Goal: Transaction & Acquisition: Purchase product/service

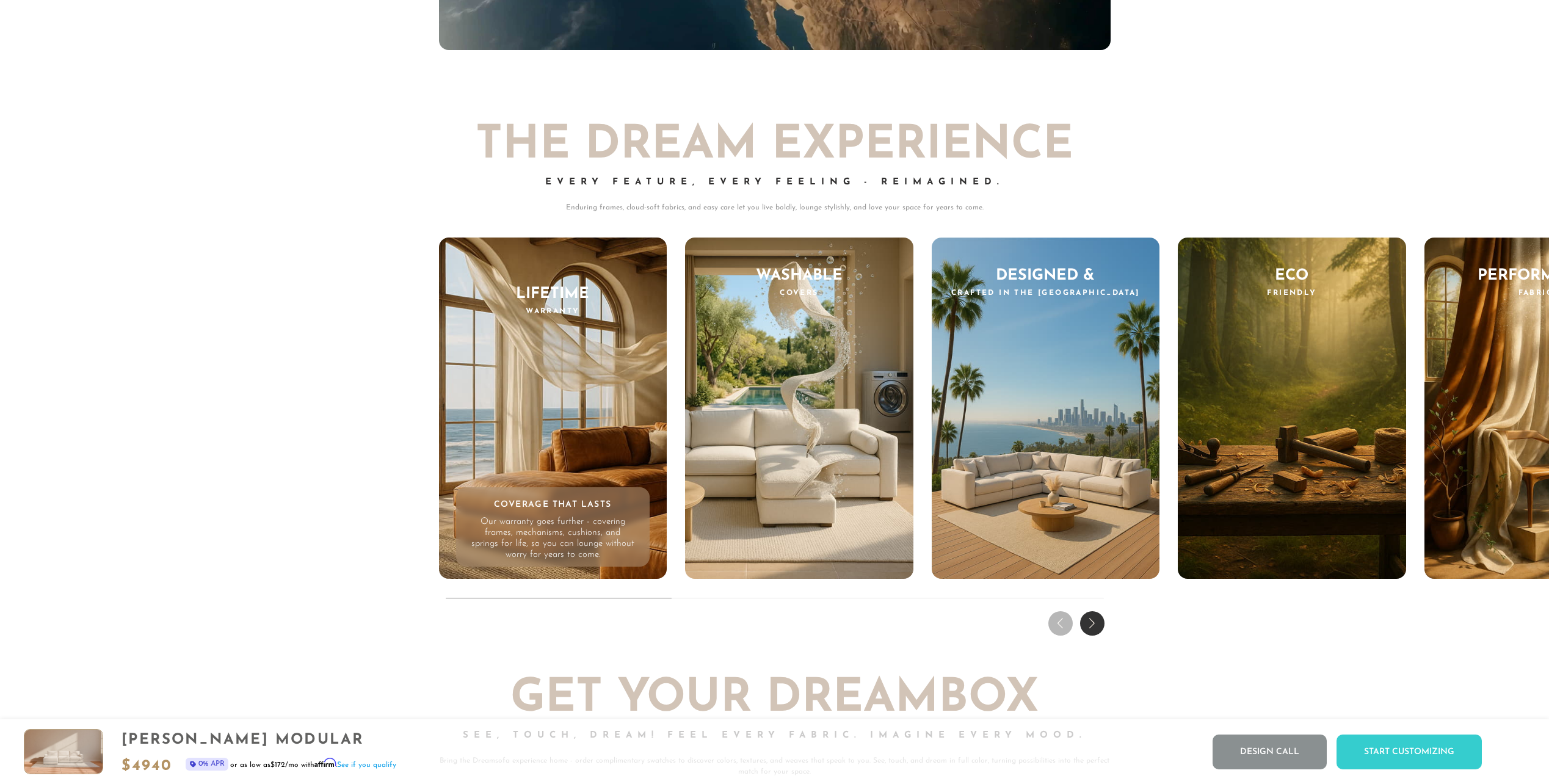
scroll to position [13453, 0]
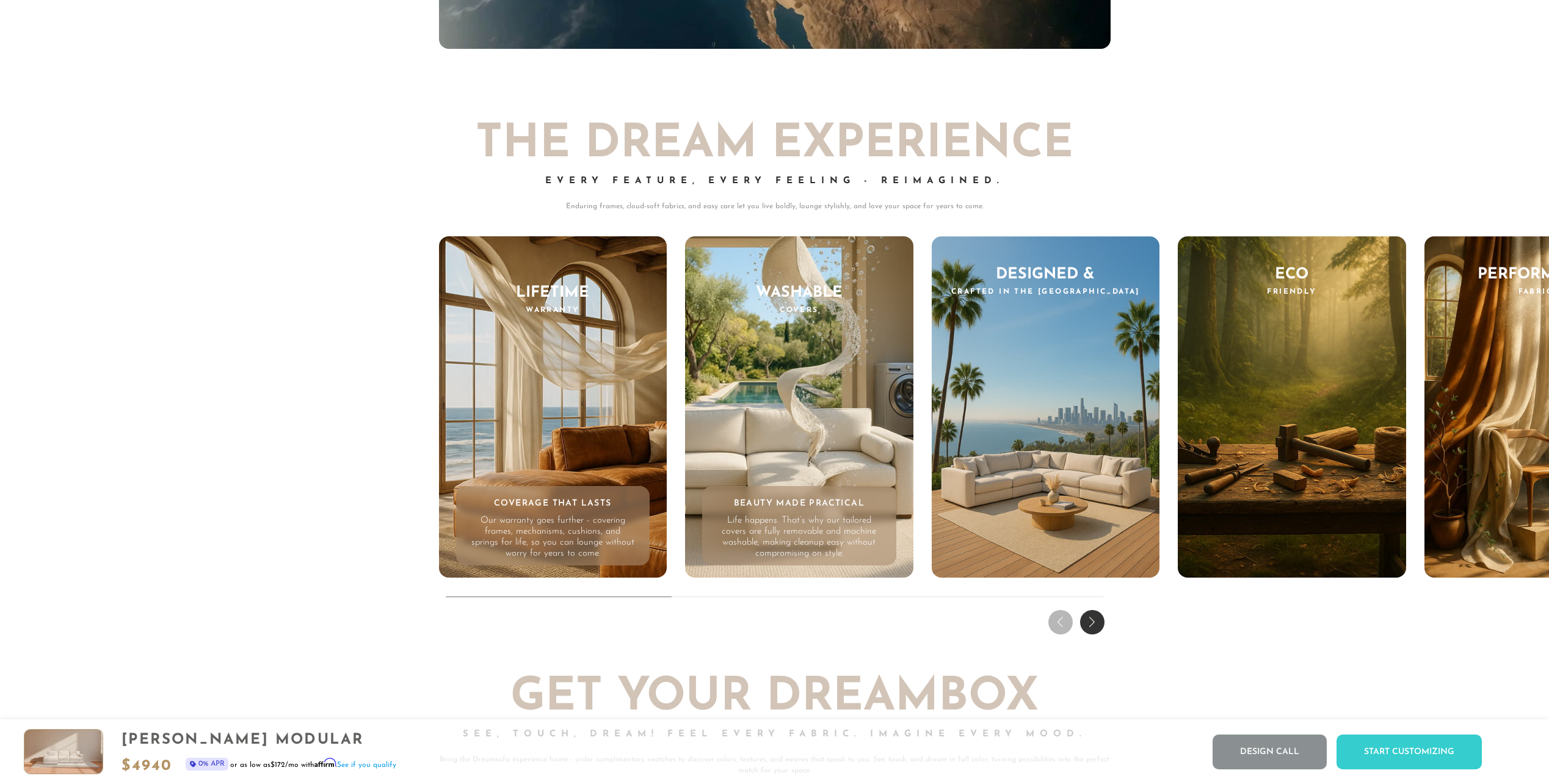
click at [821, 431] on div "Washable Covers Beauty Made Practical Life happens. That’s why our tailored cov…" at bounding box center [799, 407] width 228 height 342
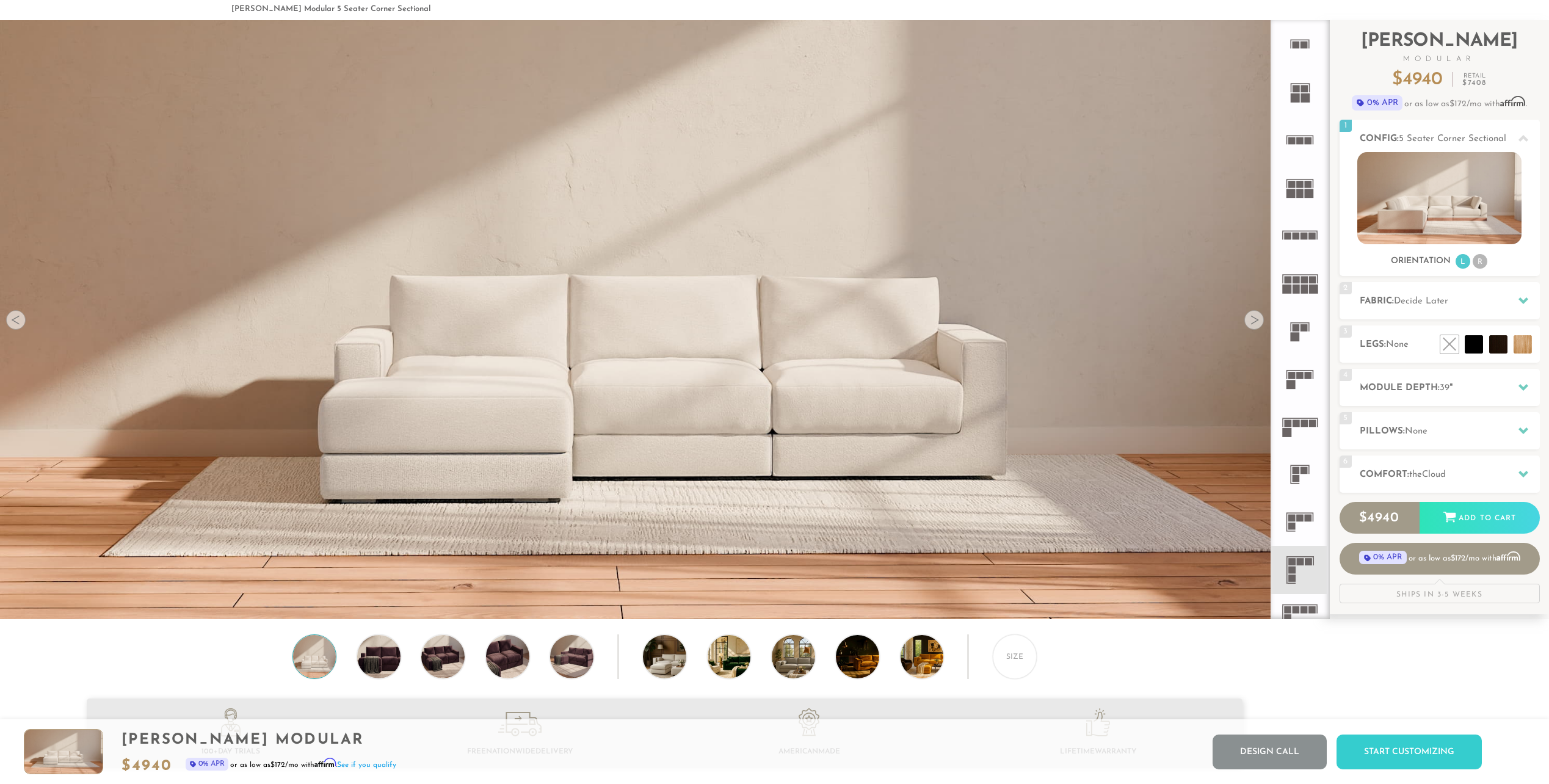
scroll to position [0, 0]
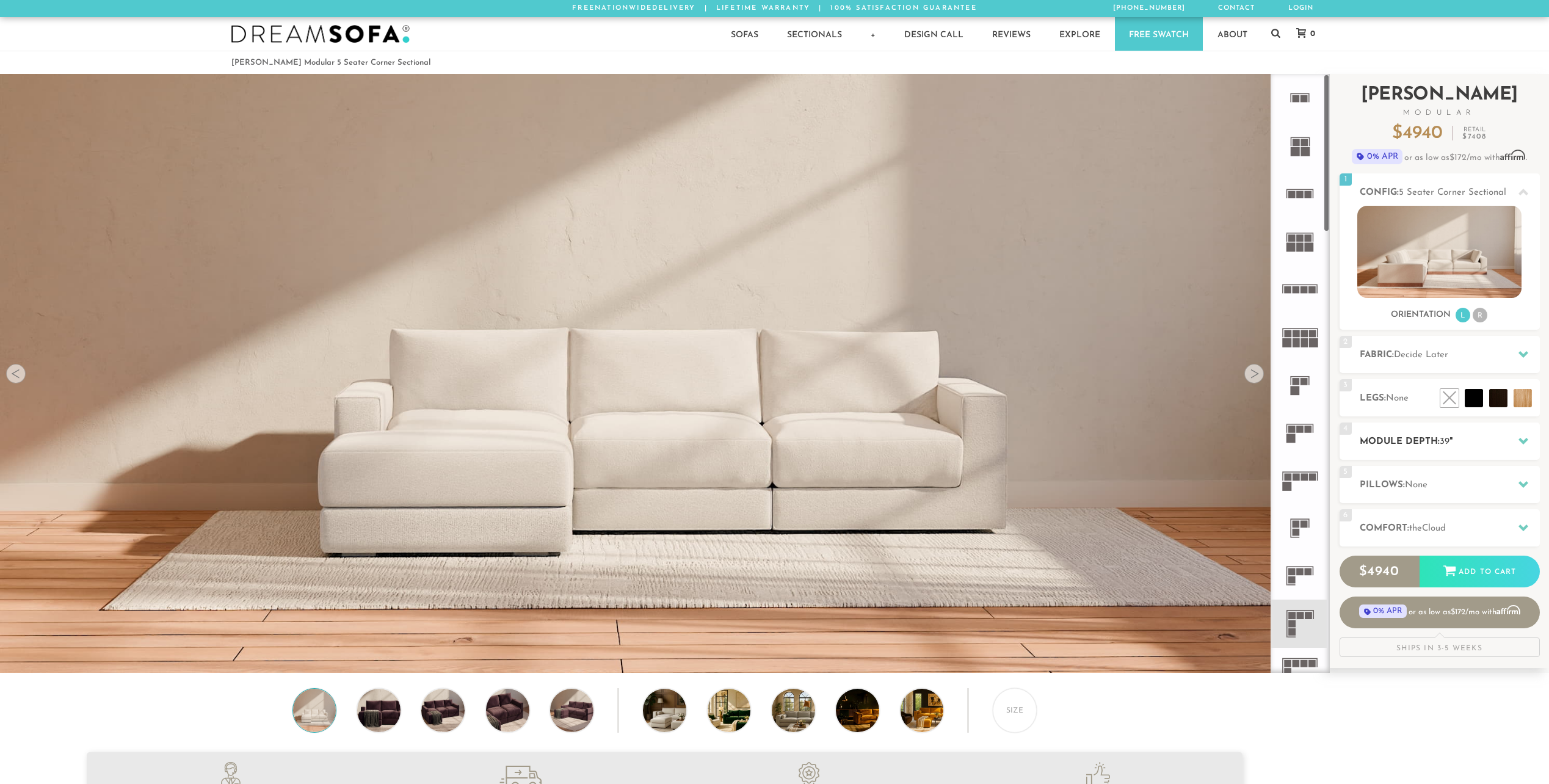
click at [1527, 439] on icon at bounding box center [1523, 441] width 10 height 7
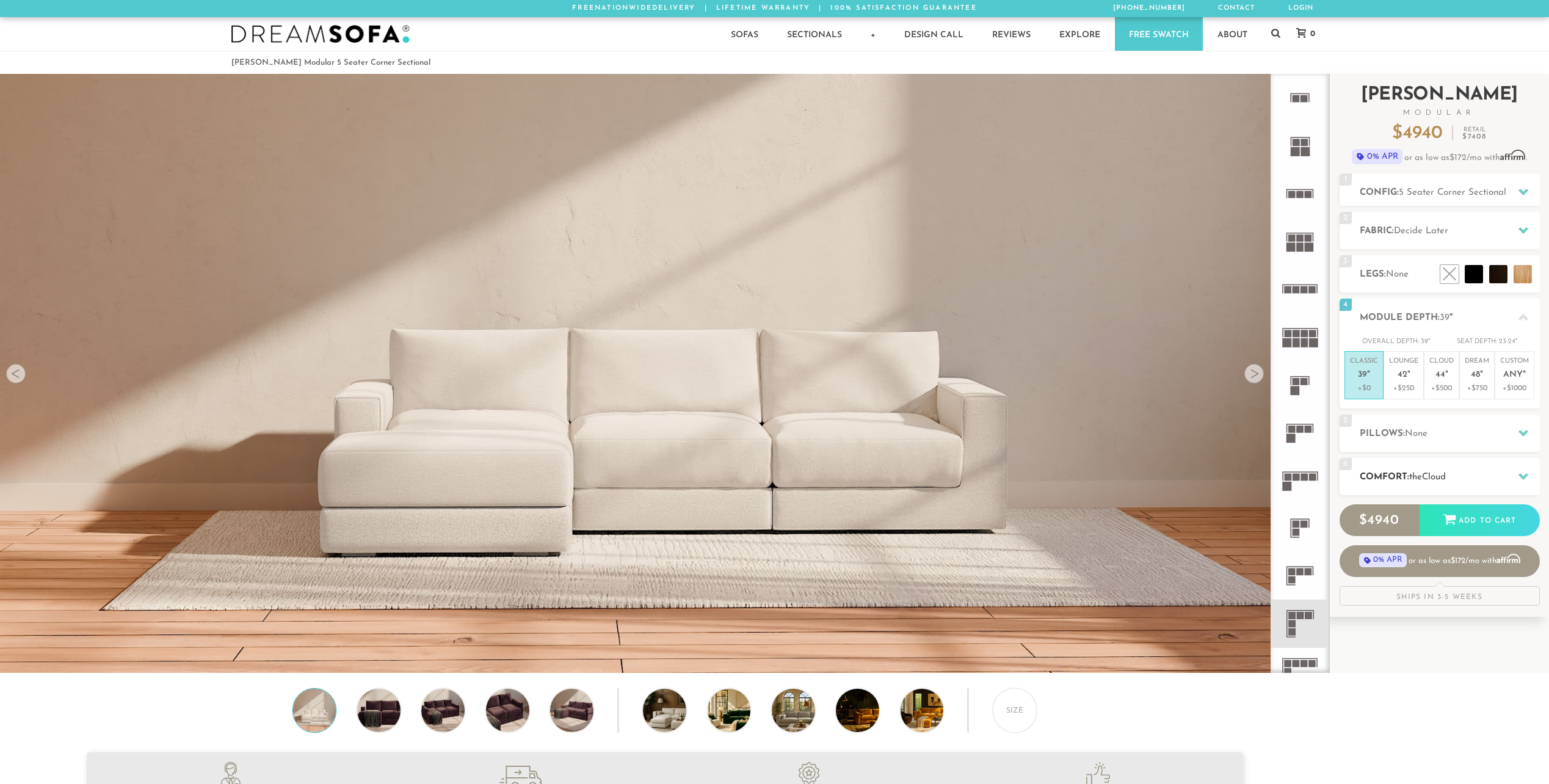
click at [1520, 473] on icon at bounding box center [1523, 476] width 10 height 10
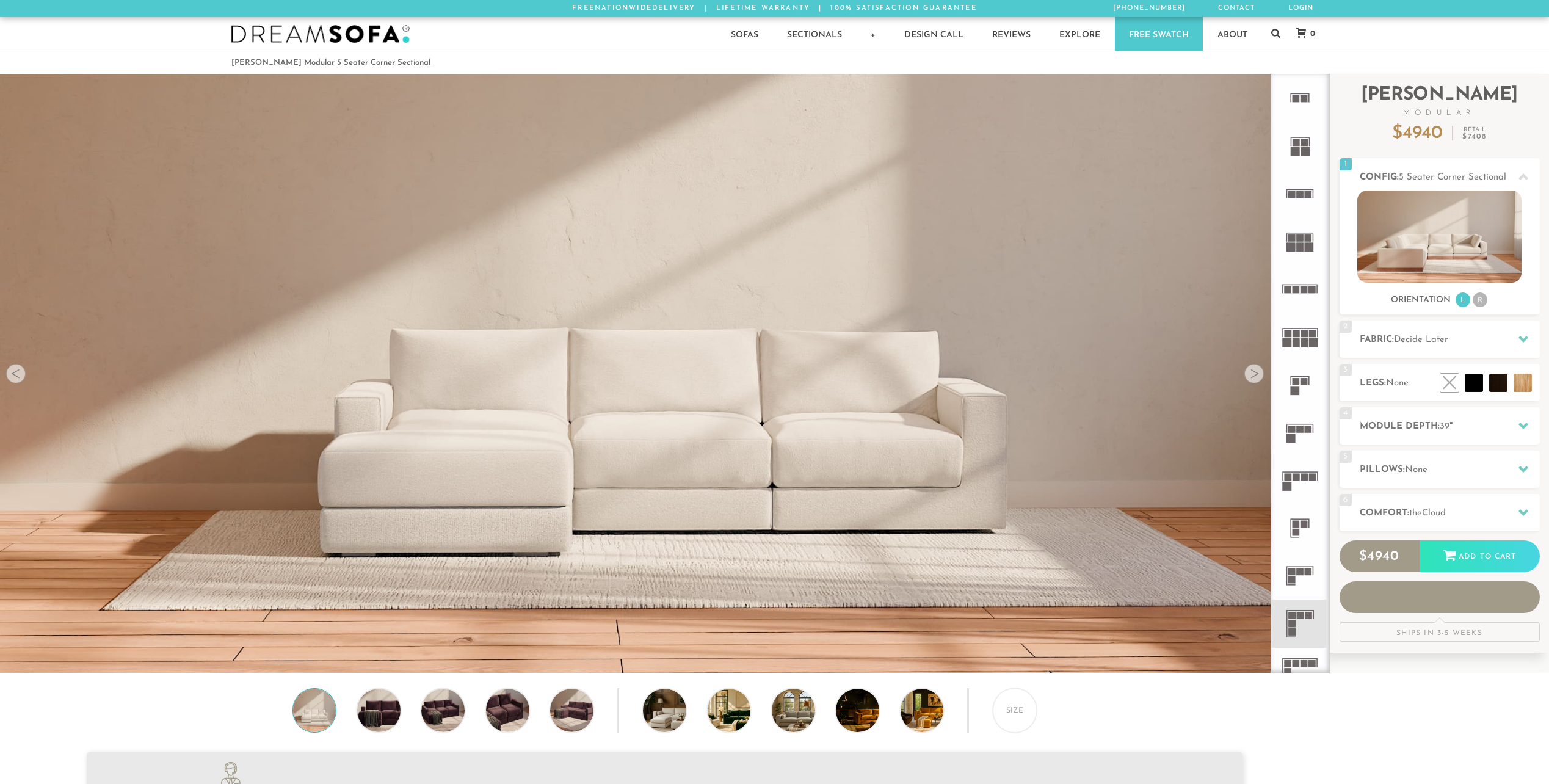
scroll to position [10, 10]
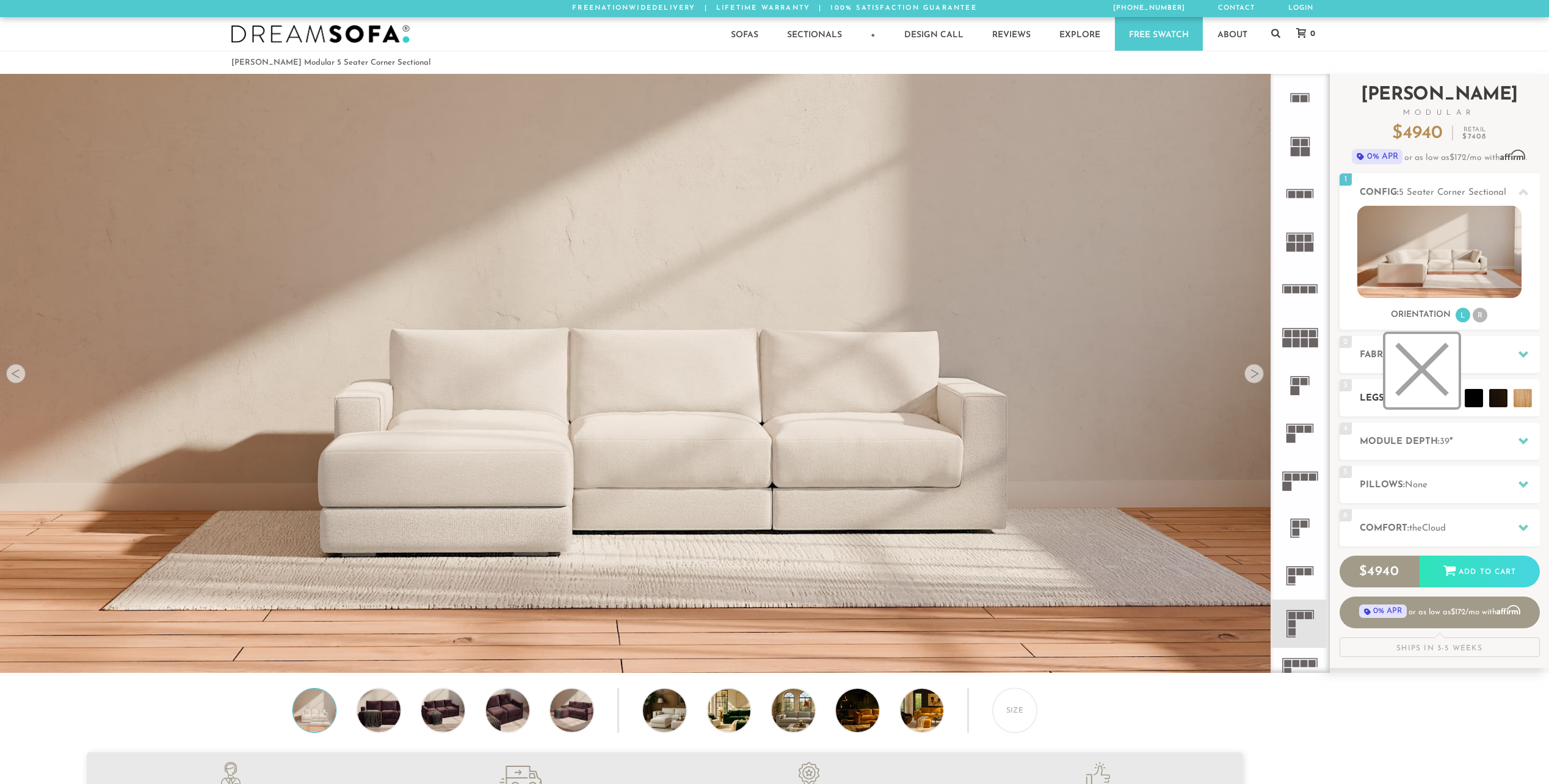
click at [1444, 398] on li at bounding box center [1422, 371] width 73 height 73
click at [1521, 398] on li at bounding box center [1495, 371] width 73 height 73
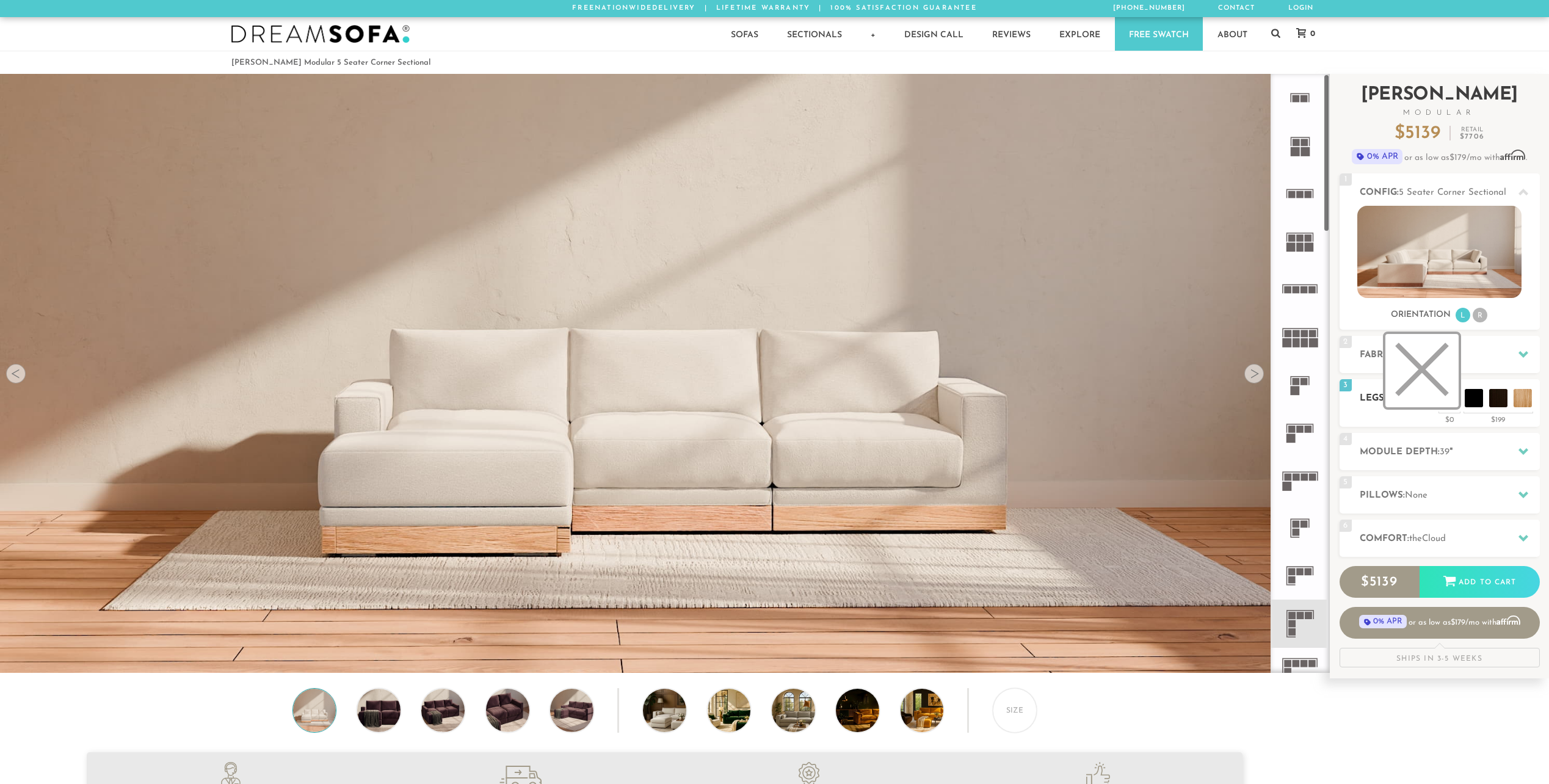
click at [1448, 401] on li at bounding box center [1422, 371] width 73 height 73
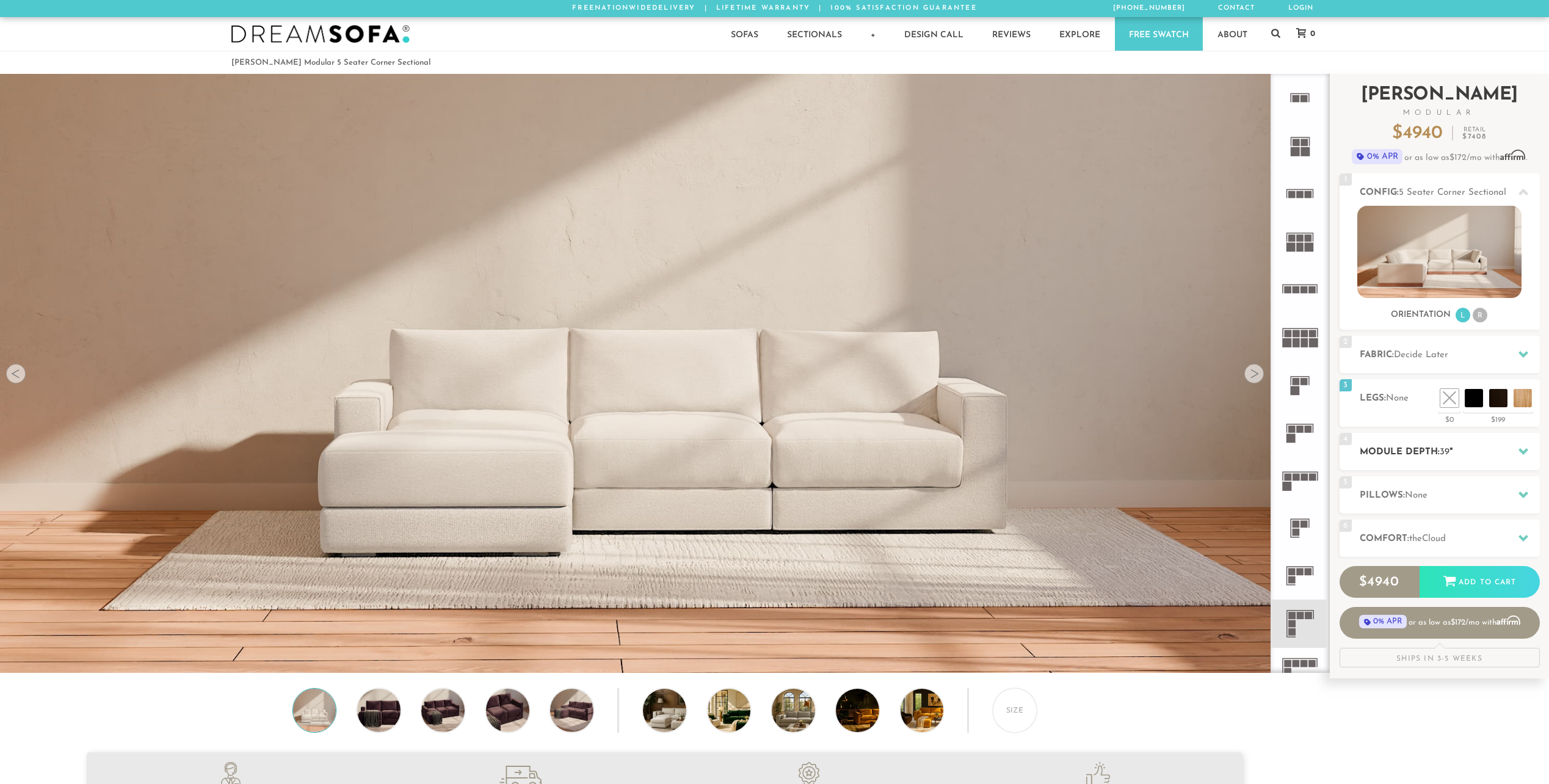
click at [1524, 449] on icon at bounding box center [1523, 451] width 10 height 10
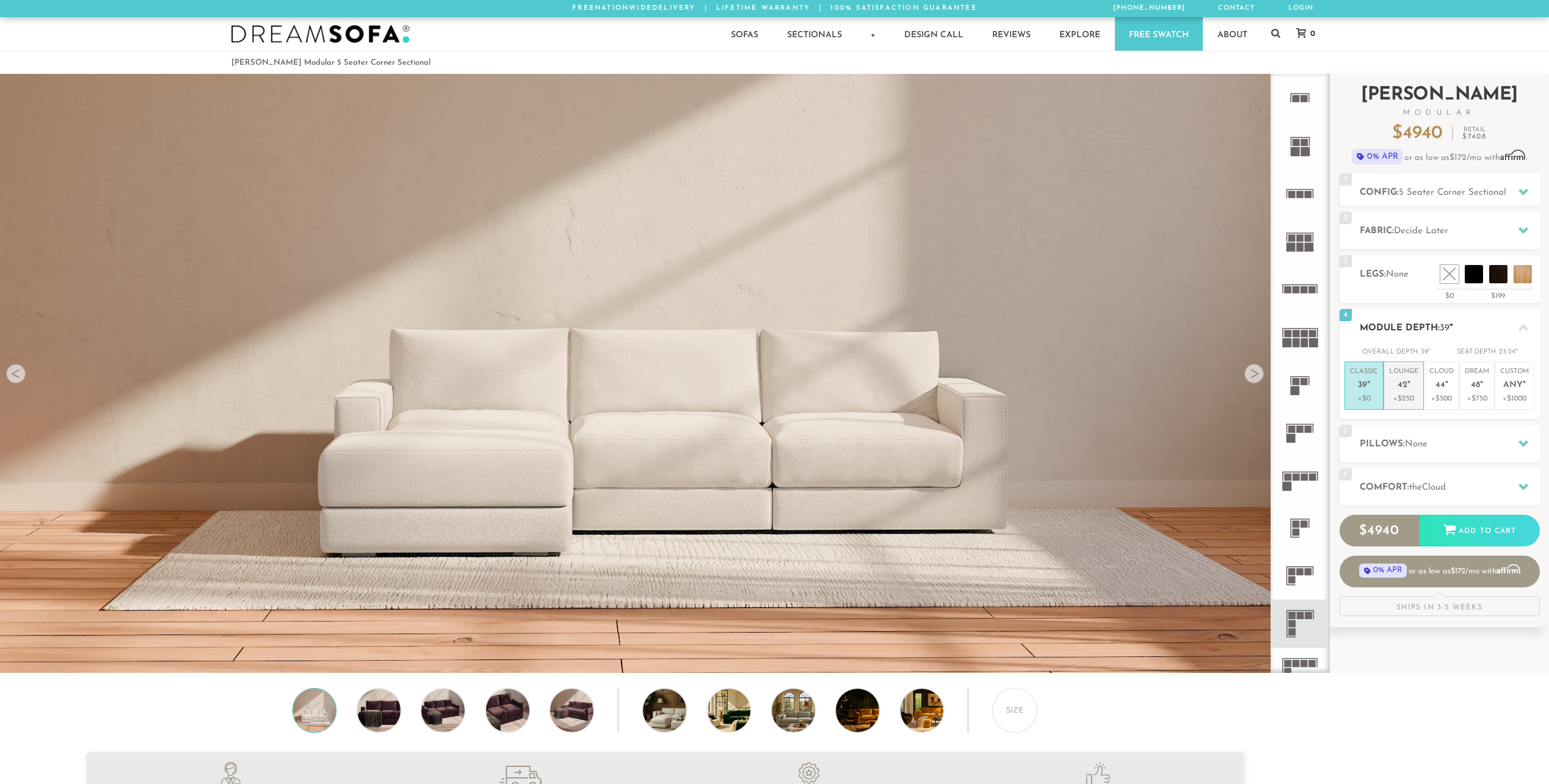
click at [1409, 405] on li "Lounge 42 " +$250" at bounding box center [1403, 385] width 41 height 48
click at [1292, 615] on rect at bounding box center [1291, 615] width 7 height 7
click at [1523, 326] on icon at bounding box center [1523, 327] width 10 height 7
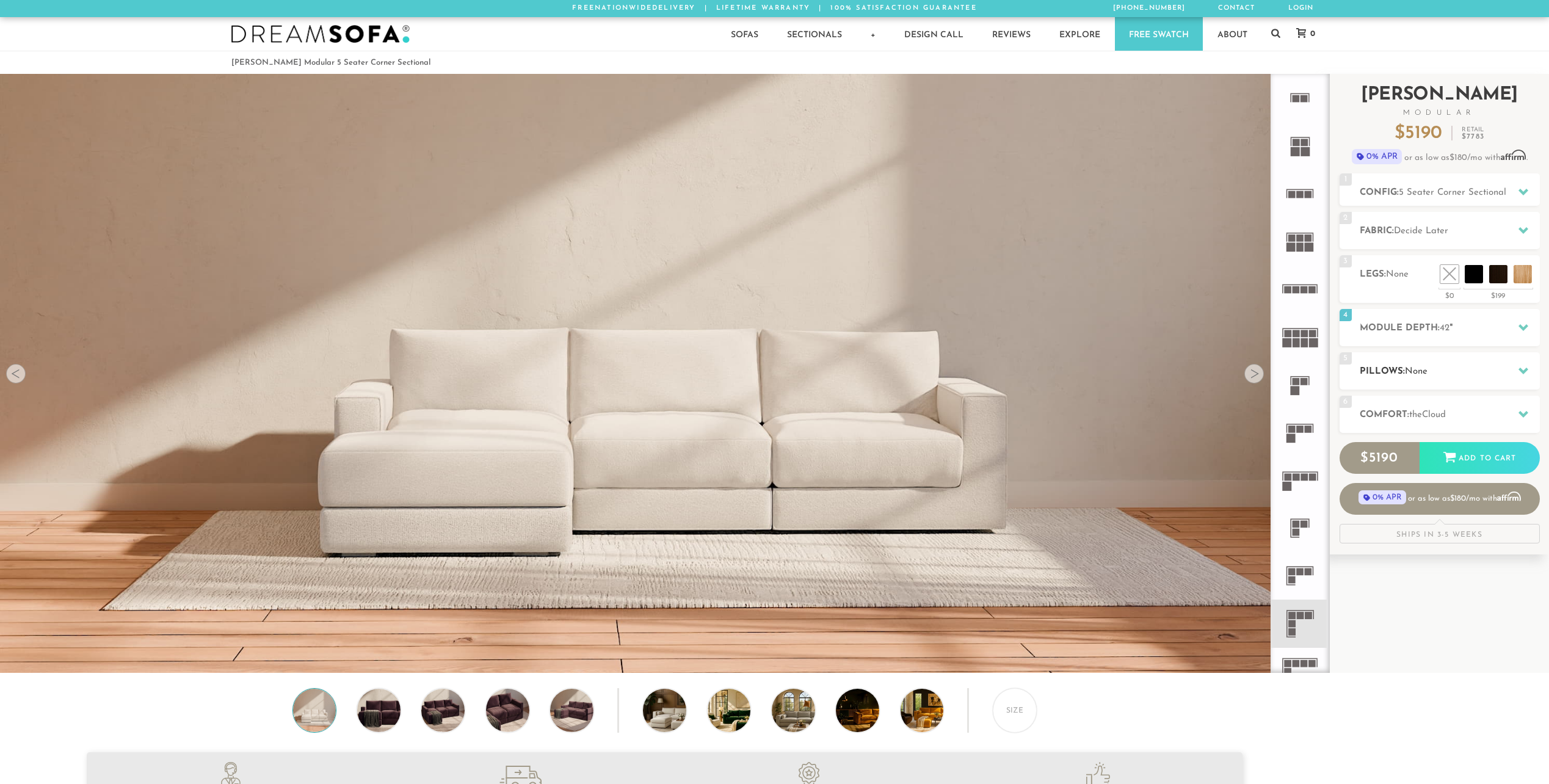
click at [1523, 375] on icon at bounding box center [1523, 370] width 10 height 10
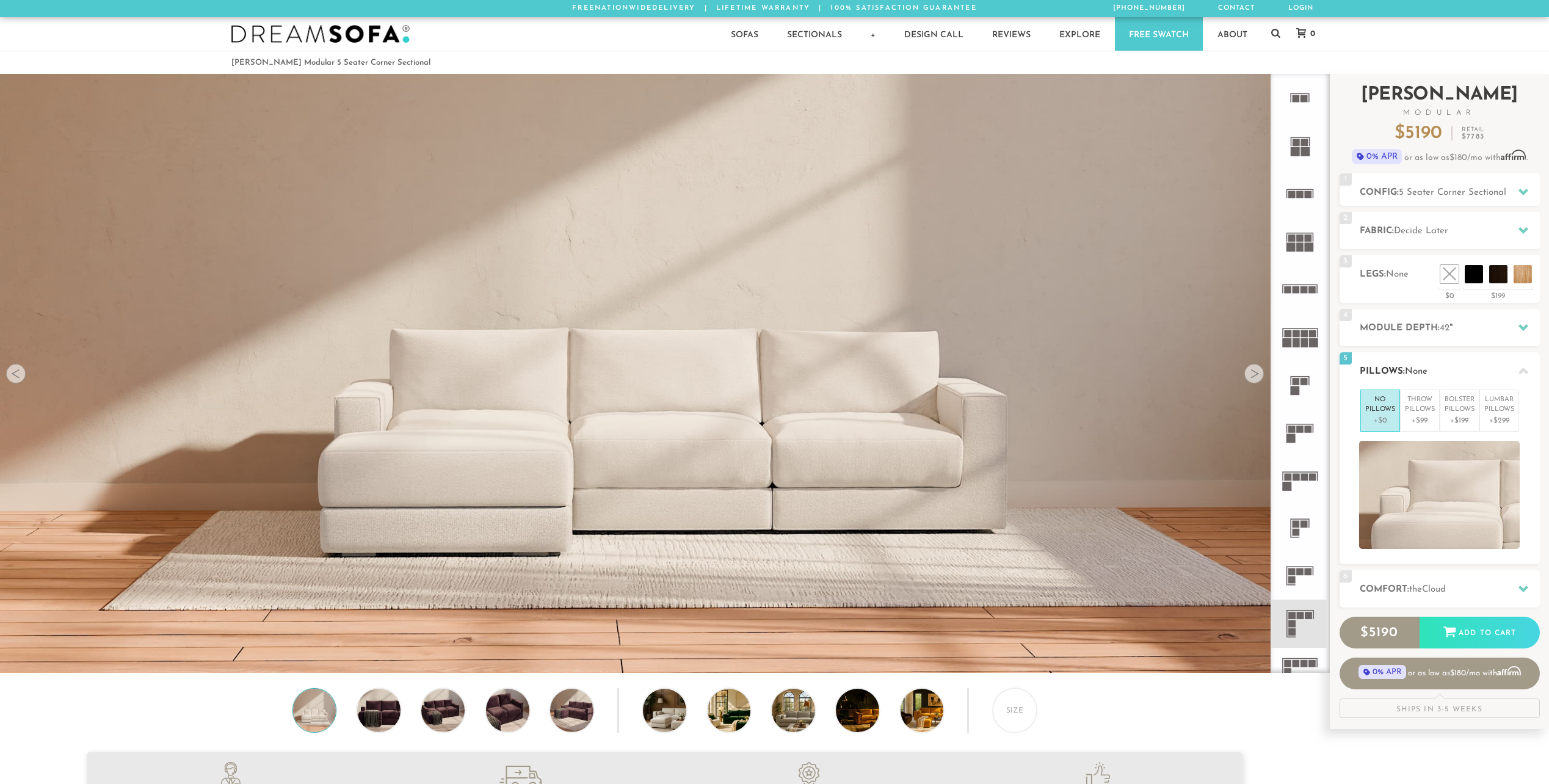
click at [1523, 375] on icon at bounding box center [1523, 371] width 10 height 10
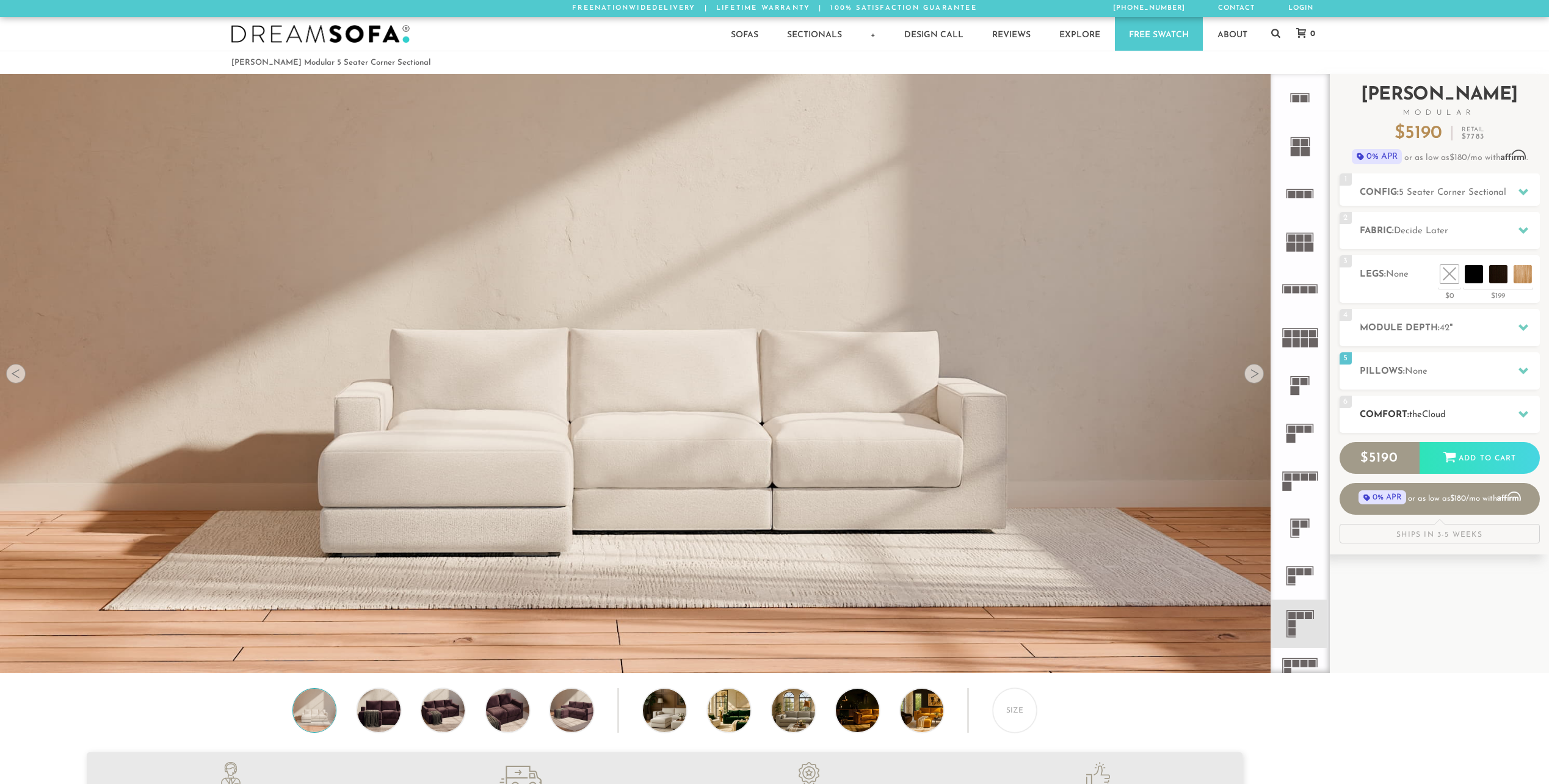
click at [1527, 415] on icon at bounding box center [1523, 413] width 10 height 10
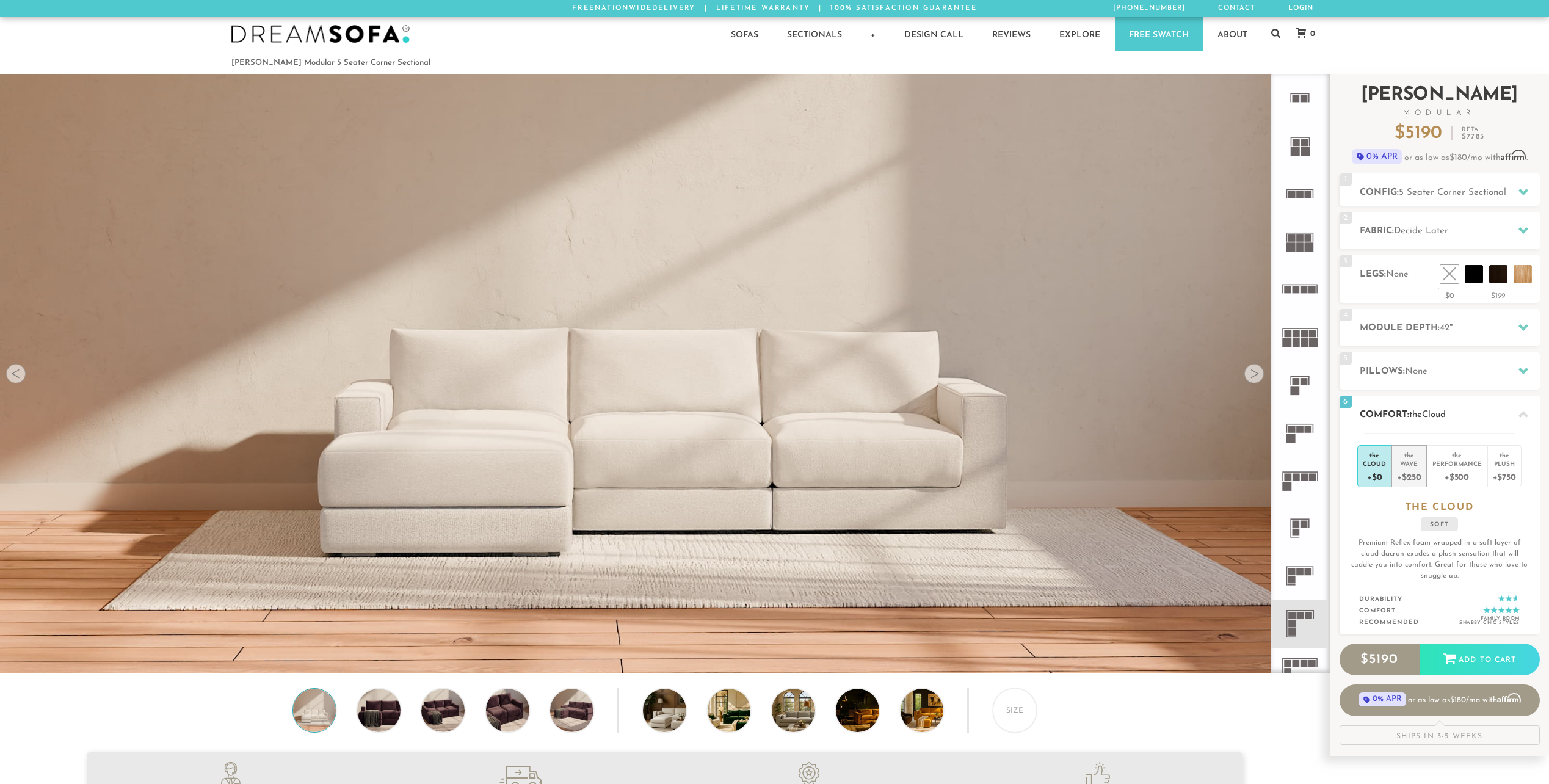
click at [1413, 477] on div "+$250" at bounding box center [1409, 477] width 24 height 18
click at [1452, 470] on div "+$500" at bounding box center [1457, 477] width 49 height 18
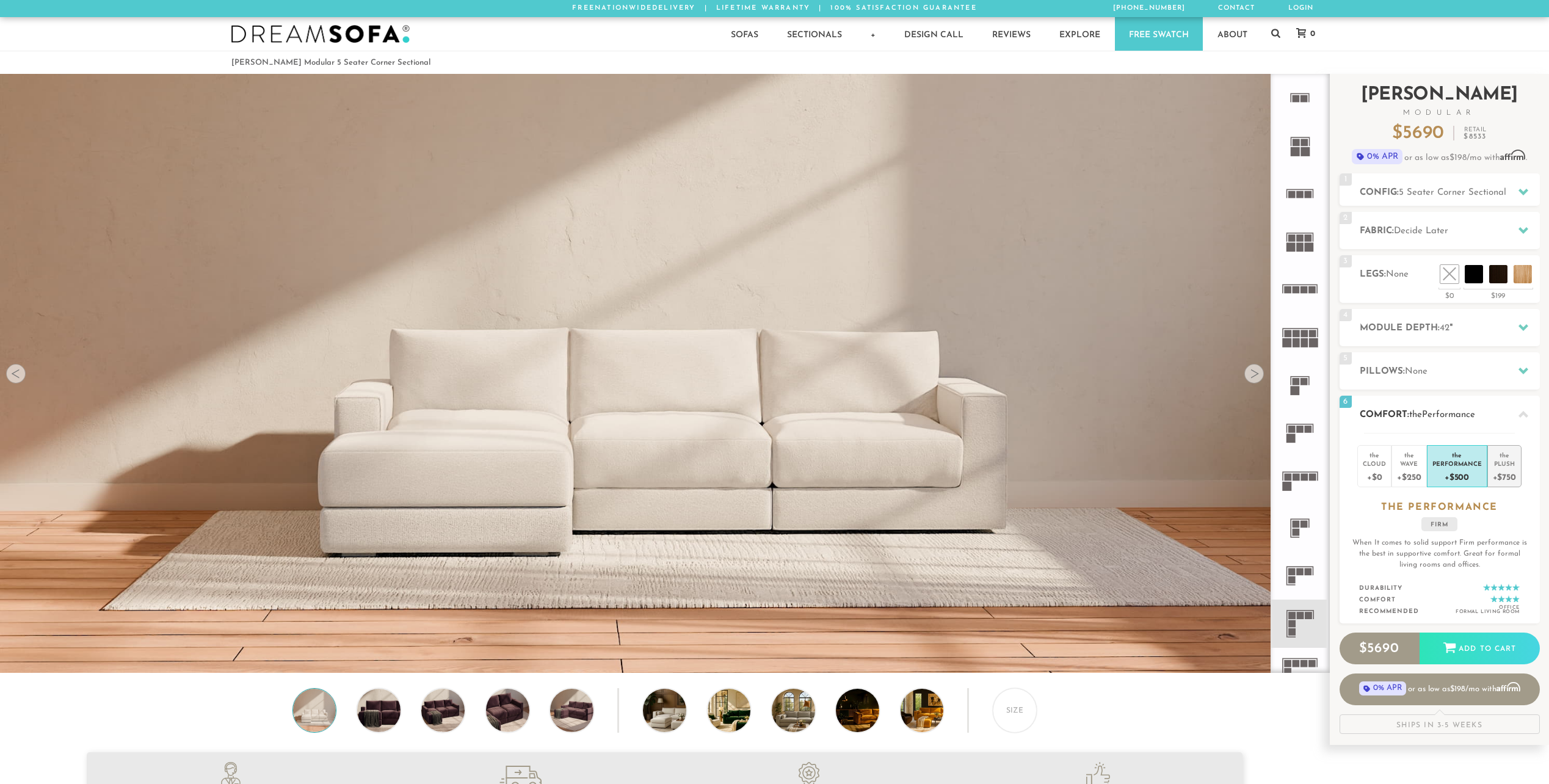
click at [1492, 471] on div "+$750" at bounding box center [1504, 477] width 23 height 18
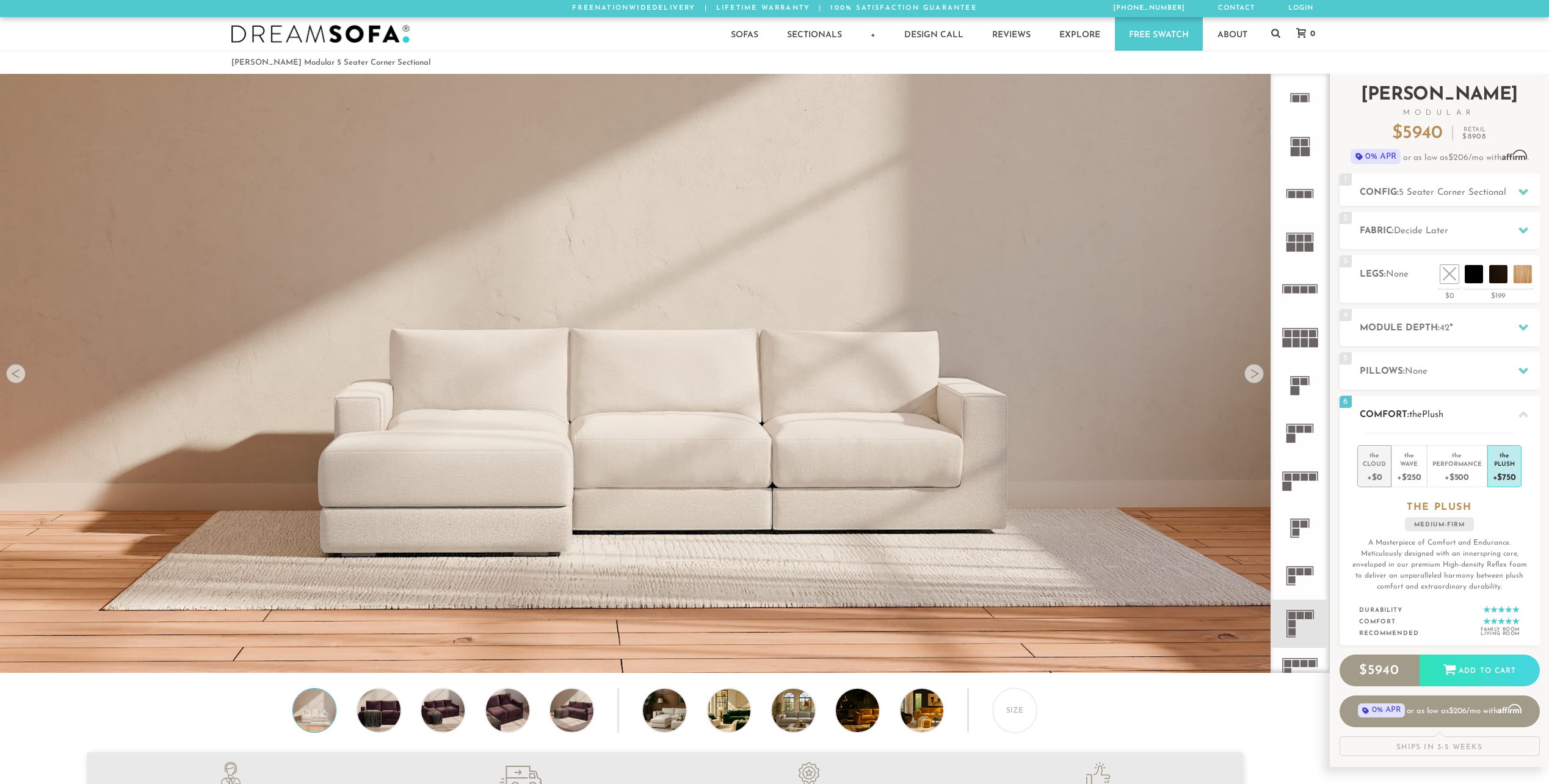
click at [1378, 465] on div "Cloud" at bounding box center [1374, 463] width 23 height 9
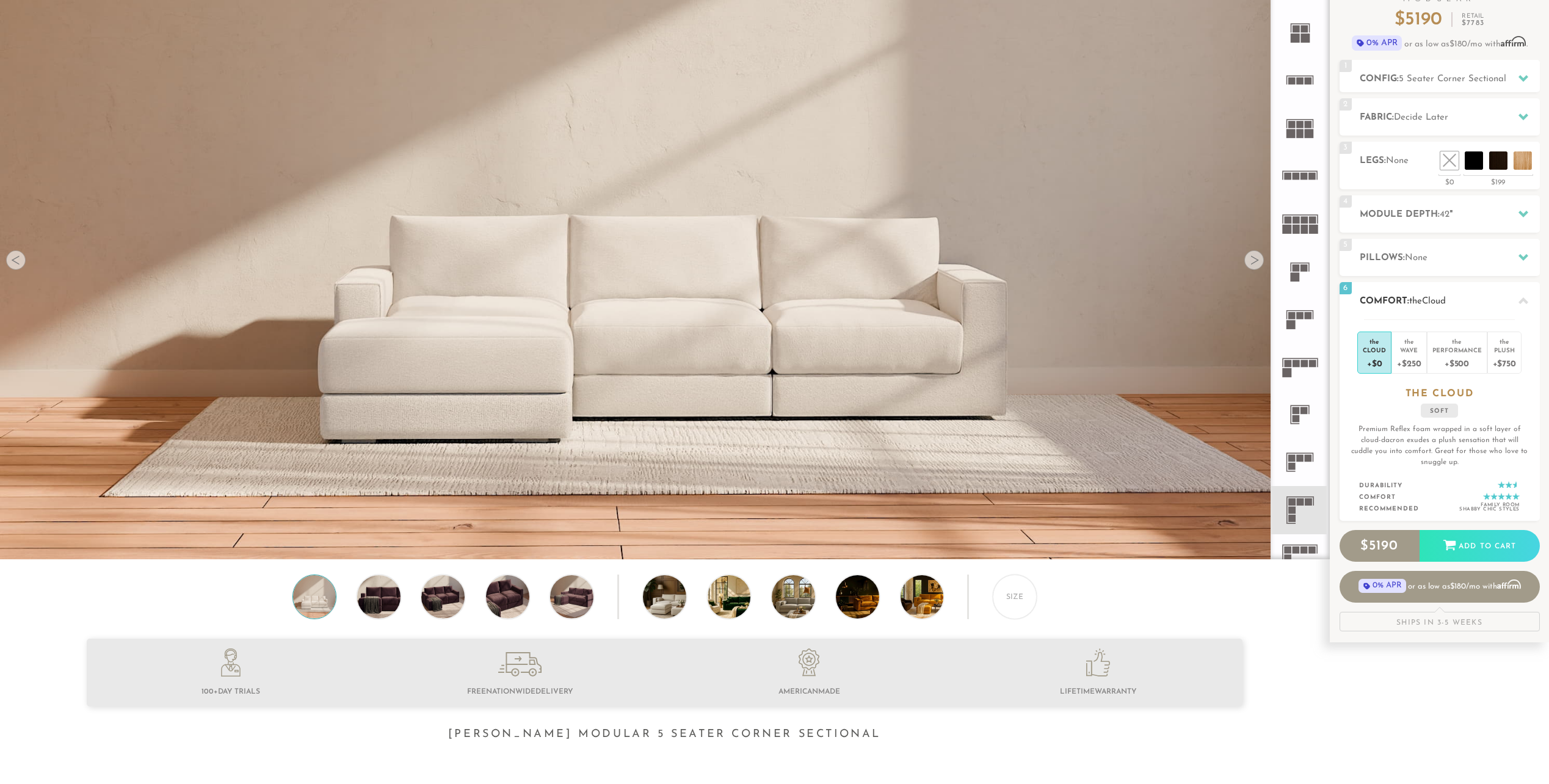
scroll to position [0, 0]
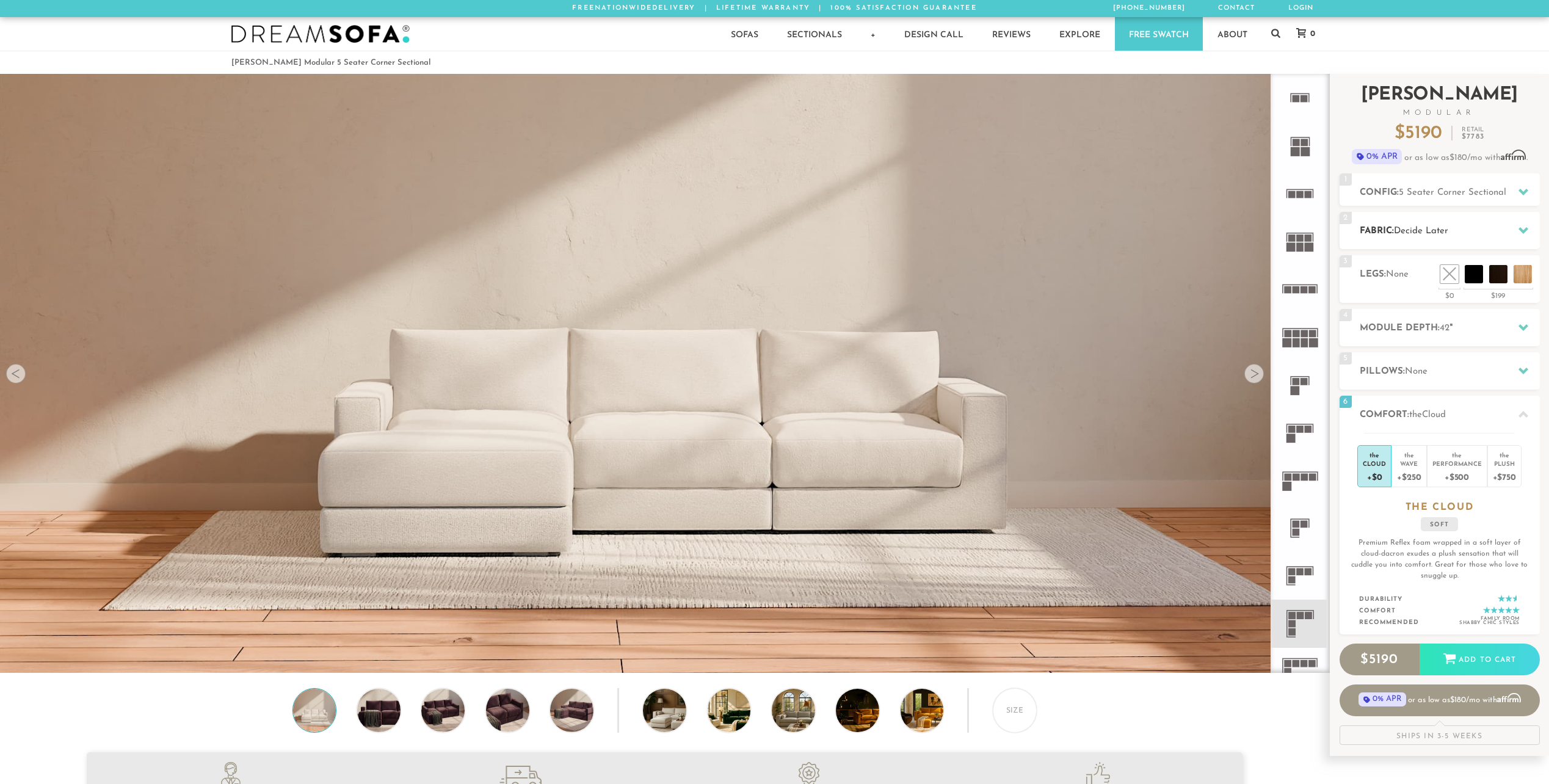
click at [1524, 229] on icon at bounding box center [1523, 230] width 10 height 7
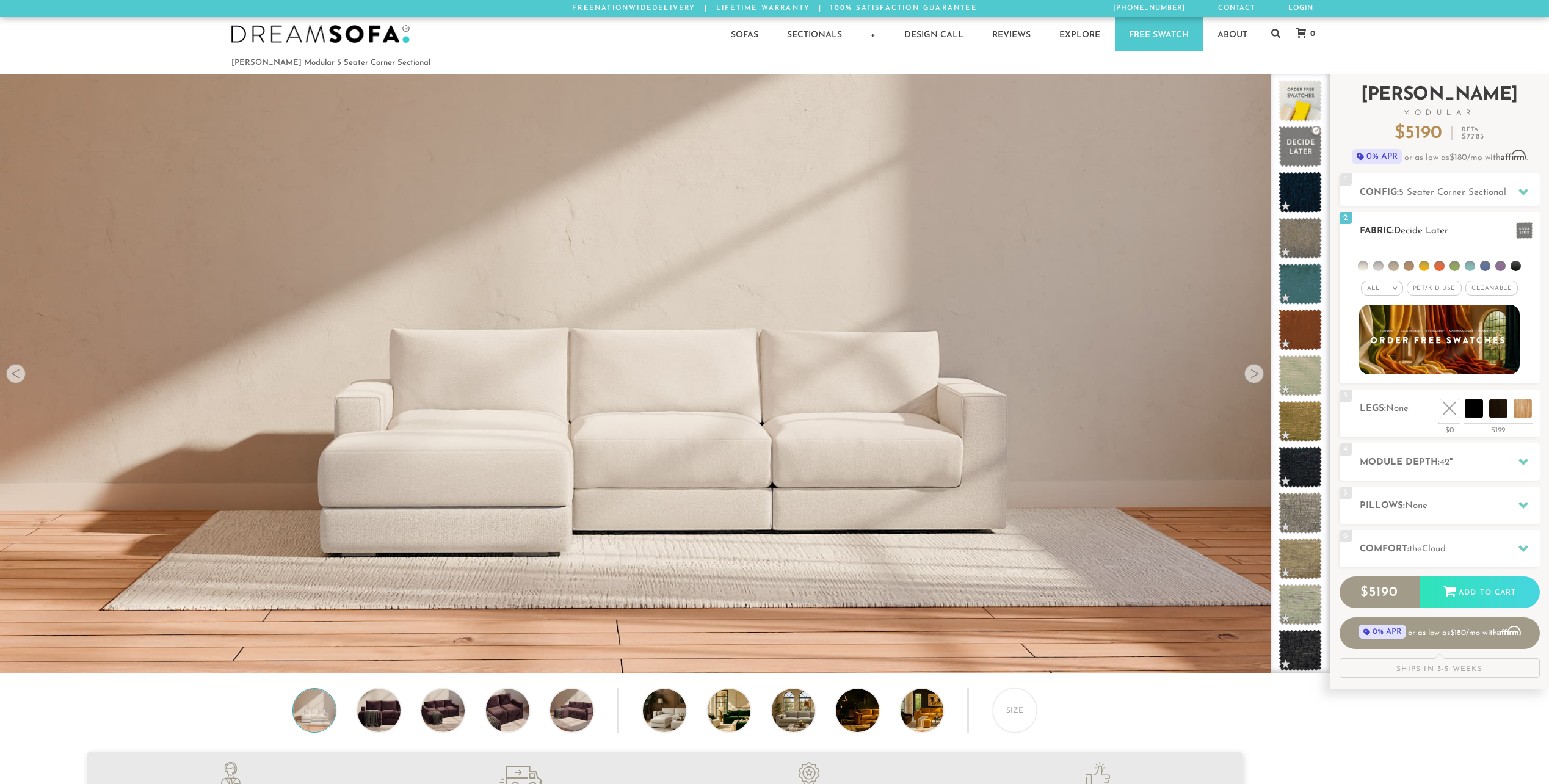
click at [1484, 288] on span "Cleanable x" at bounding box center [1491, 288] width 53 height 15
click at [1366, 268] on li at bounding box center [1363, 266] width 11 height 11
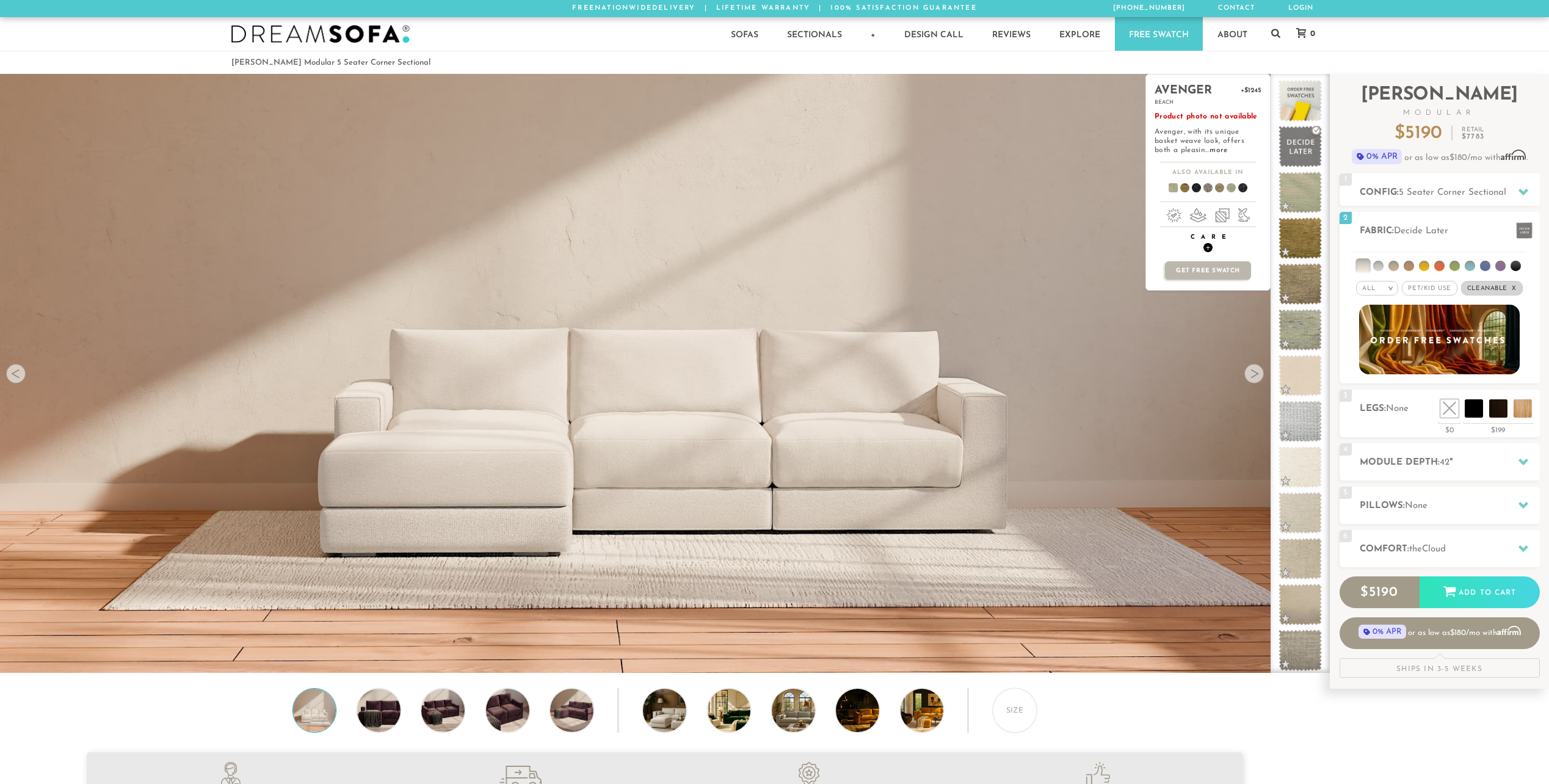
click at [1209, 248] on span "+" at bounding box center [1208, 248] width 9 height 9
click at [1210, 150] on link "more" at bounding box center [1218, 150] width 18 height 7
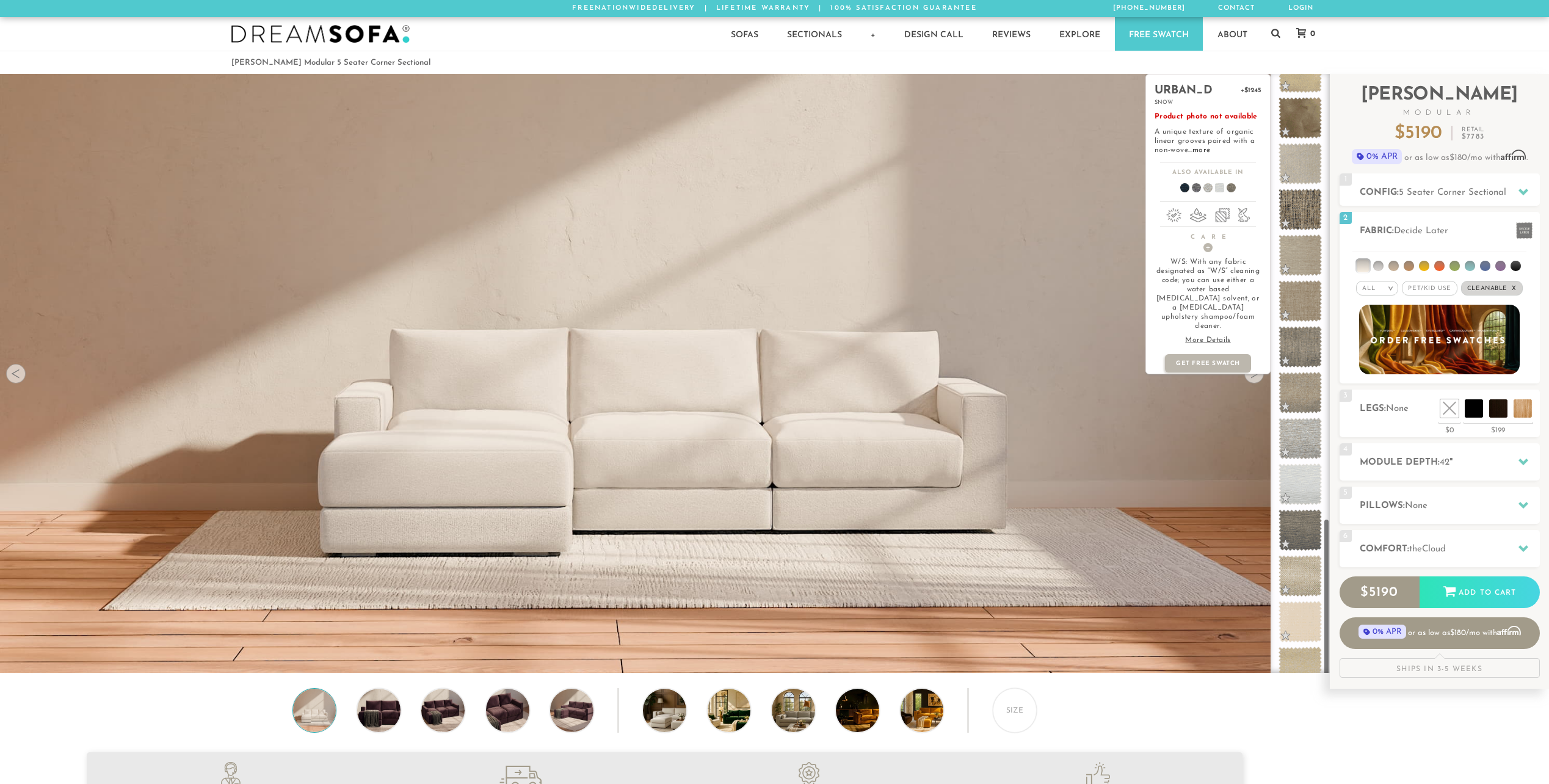
scroll to position [1694, 0]
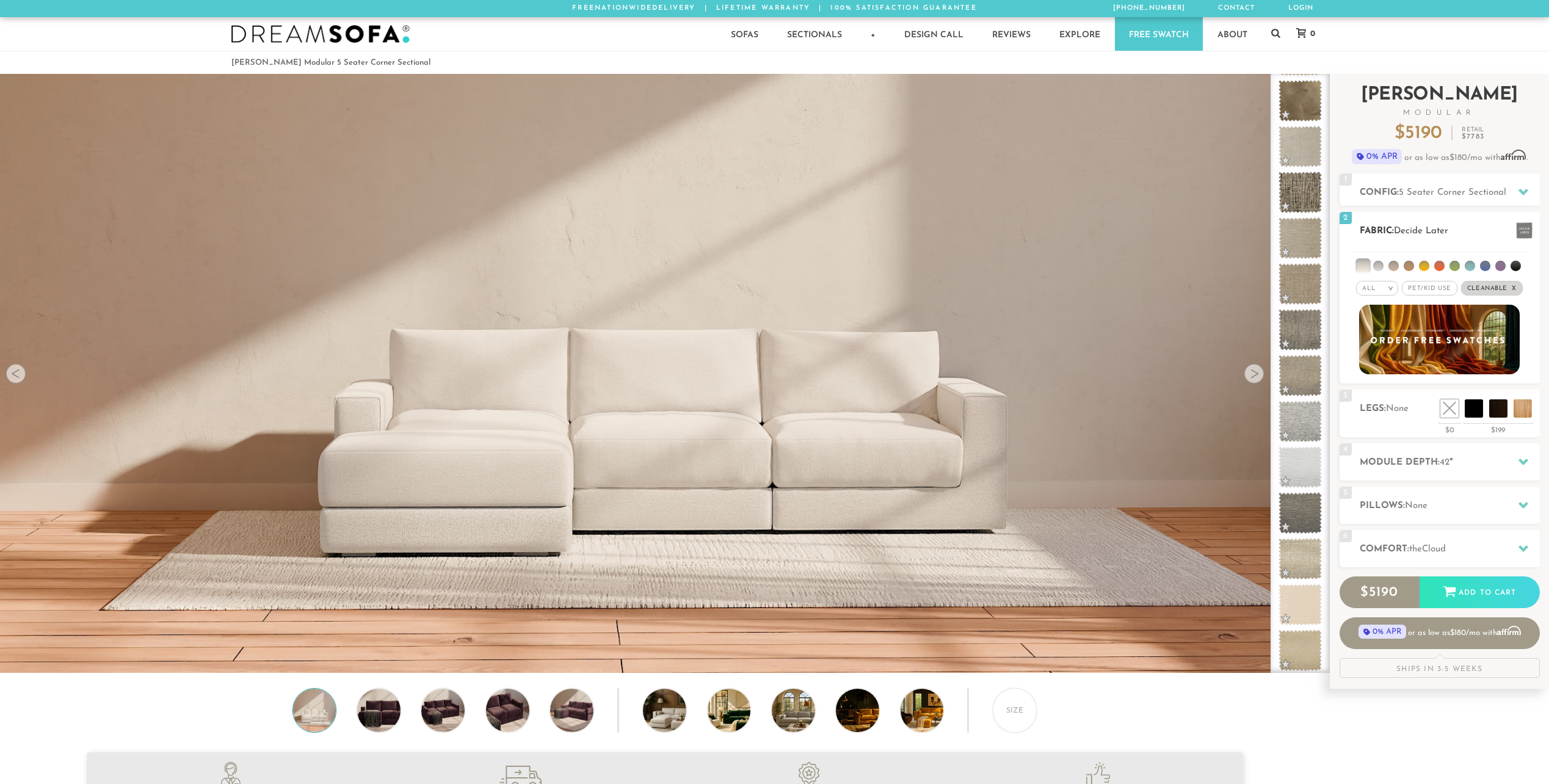
click at [1440, 287] on span "Pet/Kid Use x" at bounding box center [1429, 288] width 55 height 15
click at [1500, 266] on li at bounding box center [1500, 266] width 11 height 11
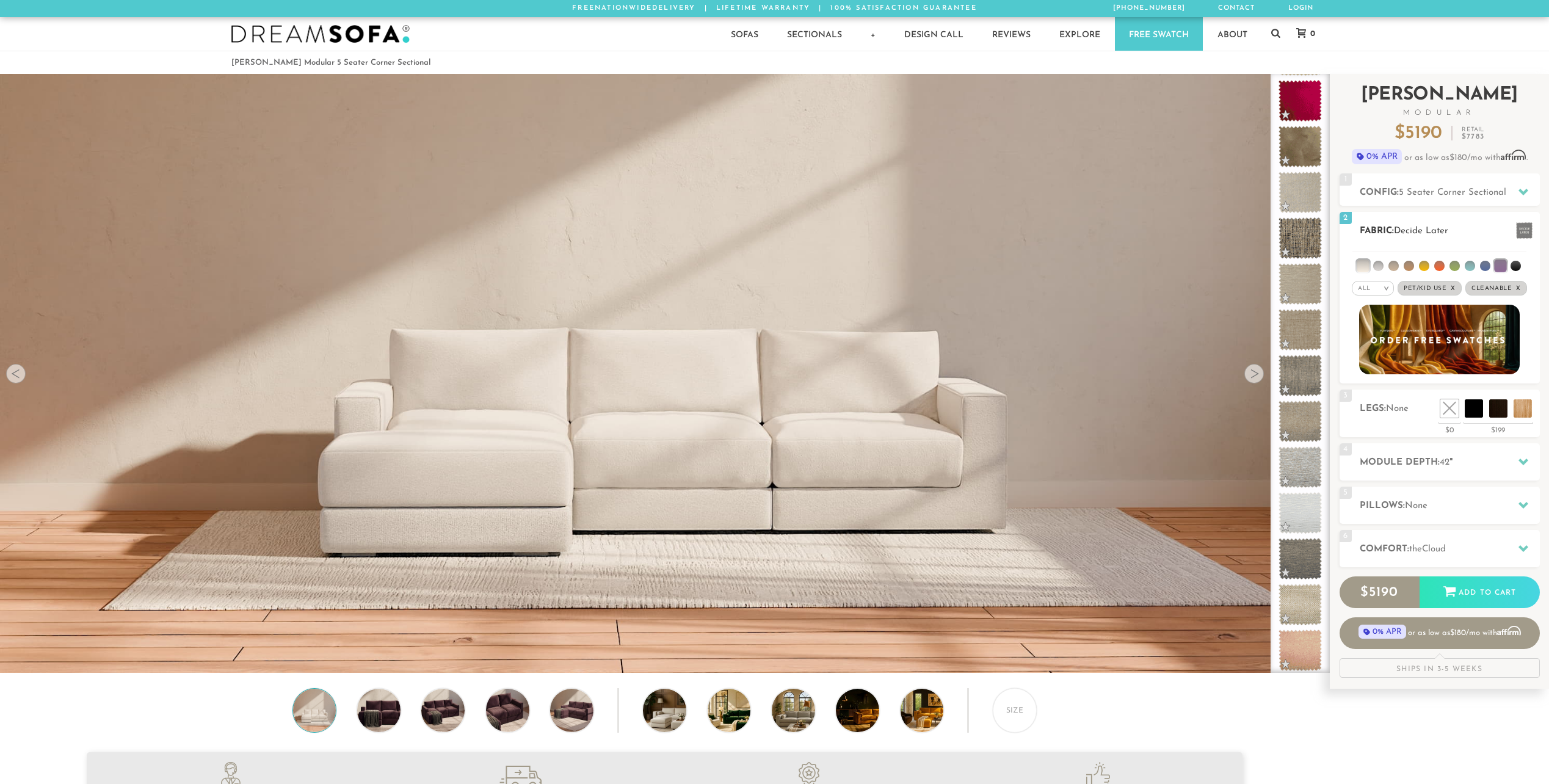
click at [1484, 270] on li at bounding box center [1485, 266] width 11 height 11
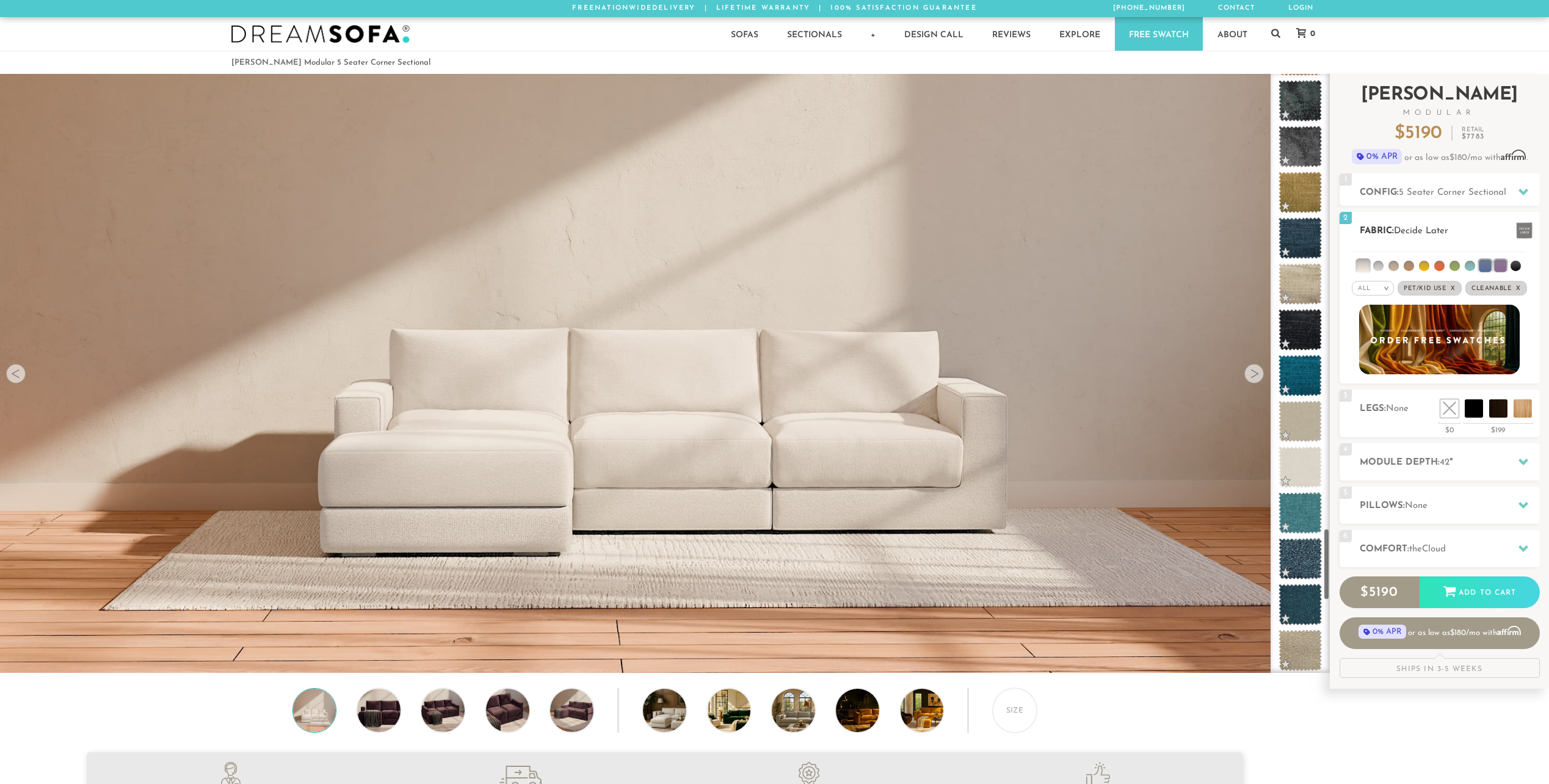
scroll to position [3800, 0]
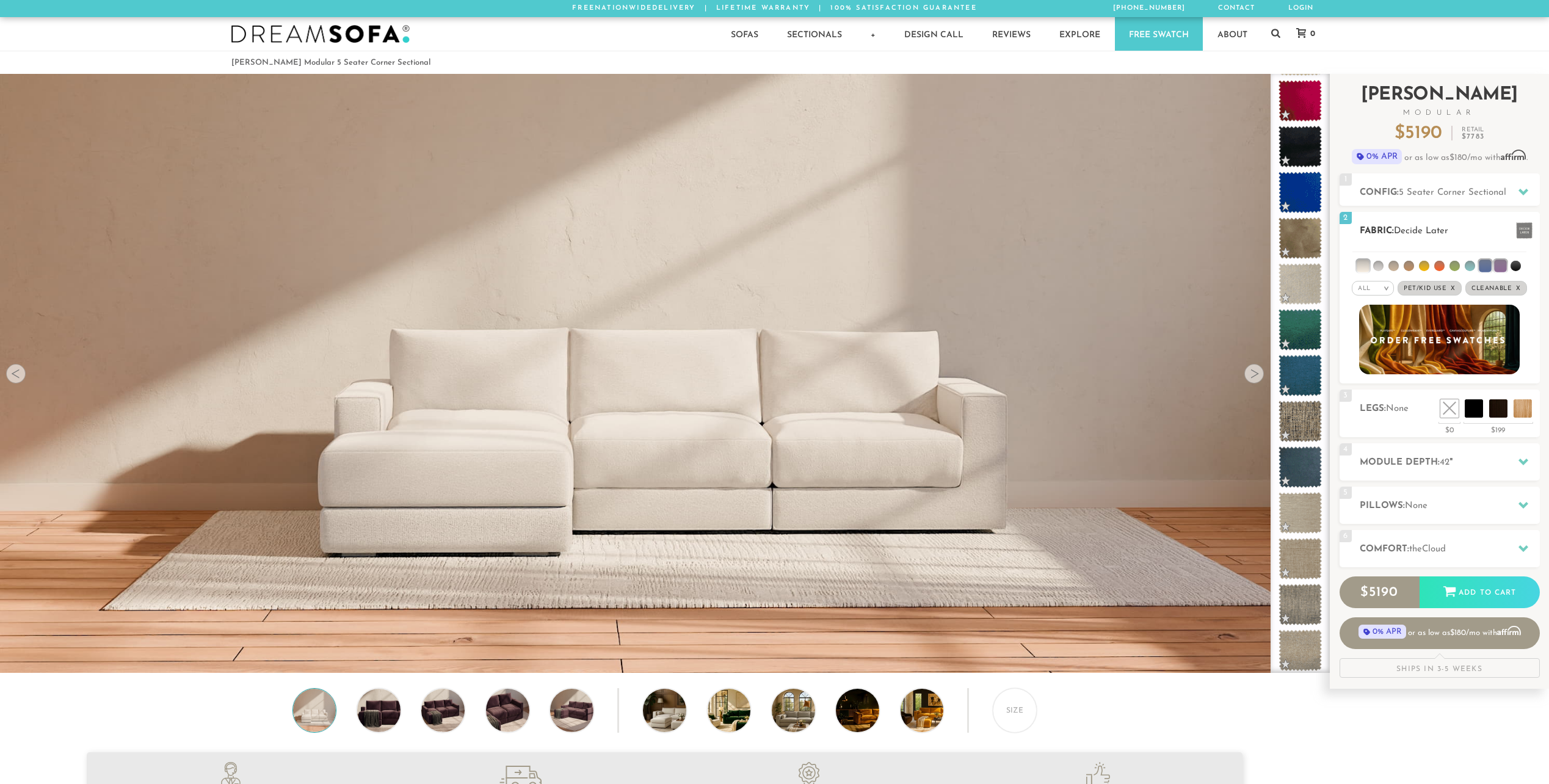
click at [1465, 268] on li at bounding box center [1470, 266] width 11 height 11
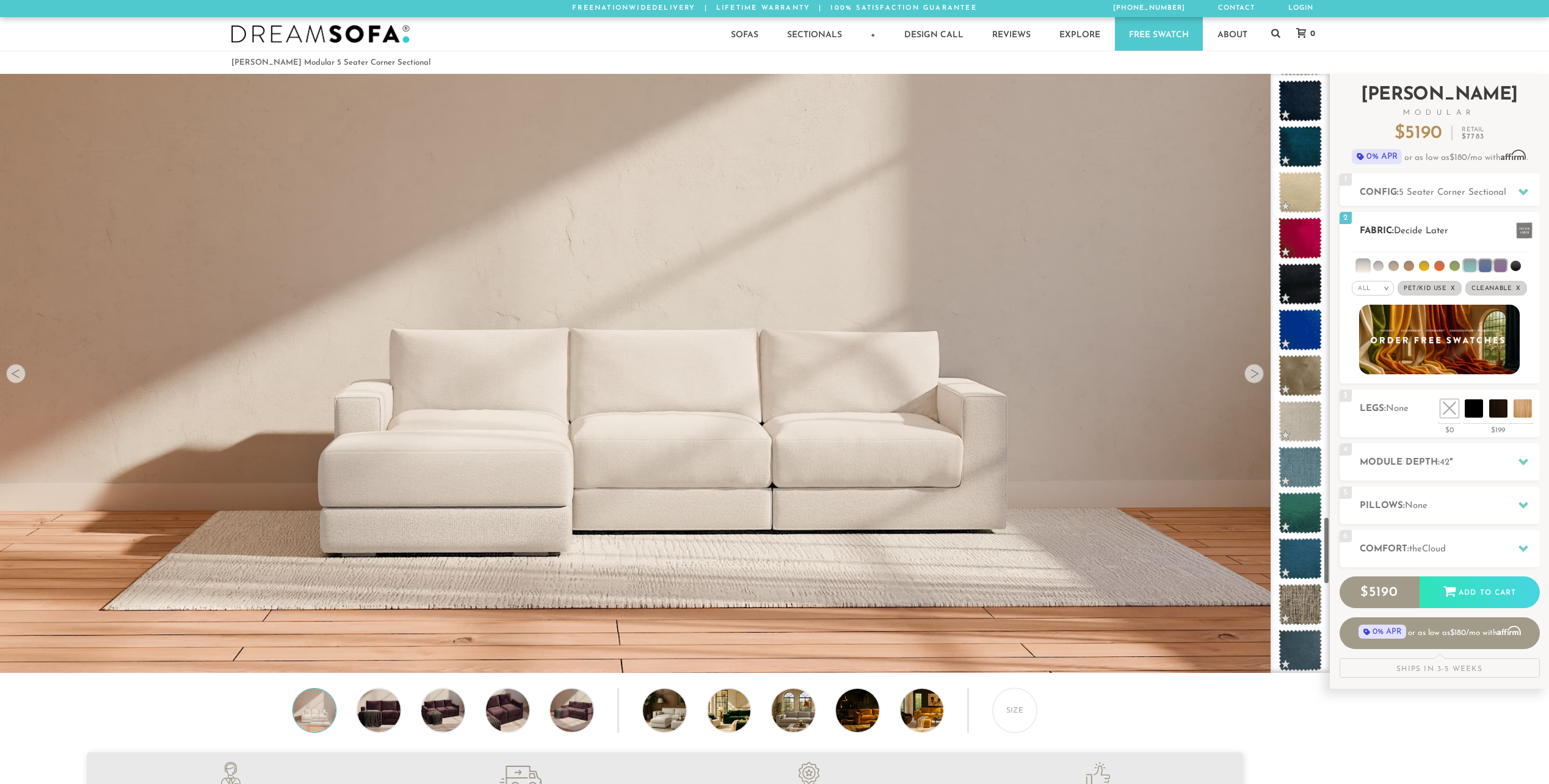
scroll to position [3937, 0]
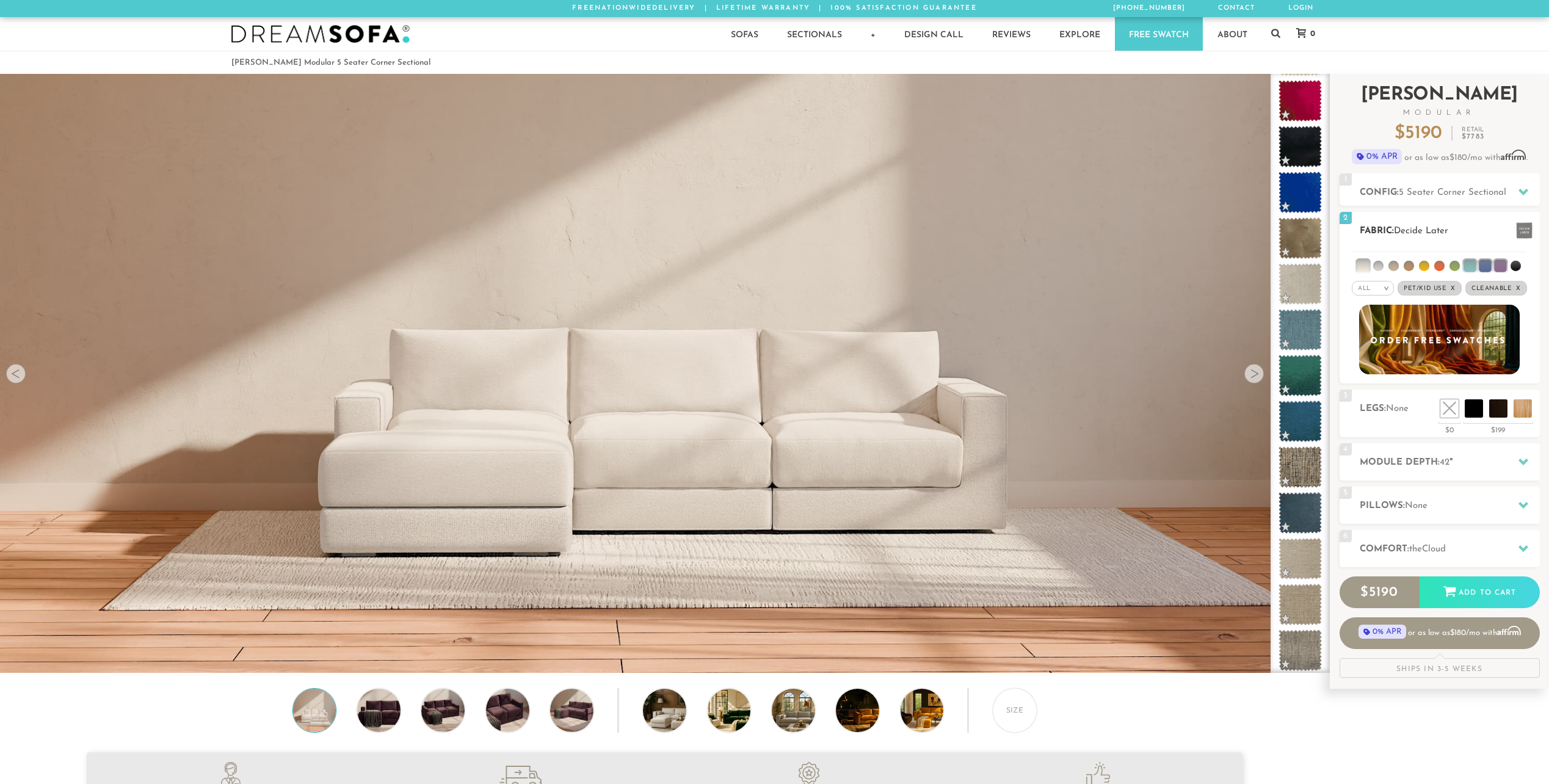
click at [1381, 265] on li at bounding box center [1379, 266] width 11 height 11
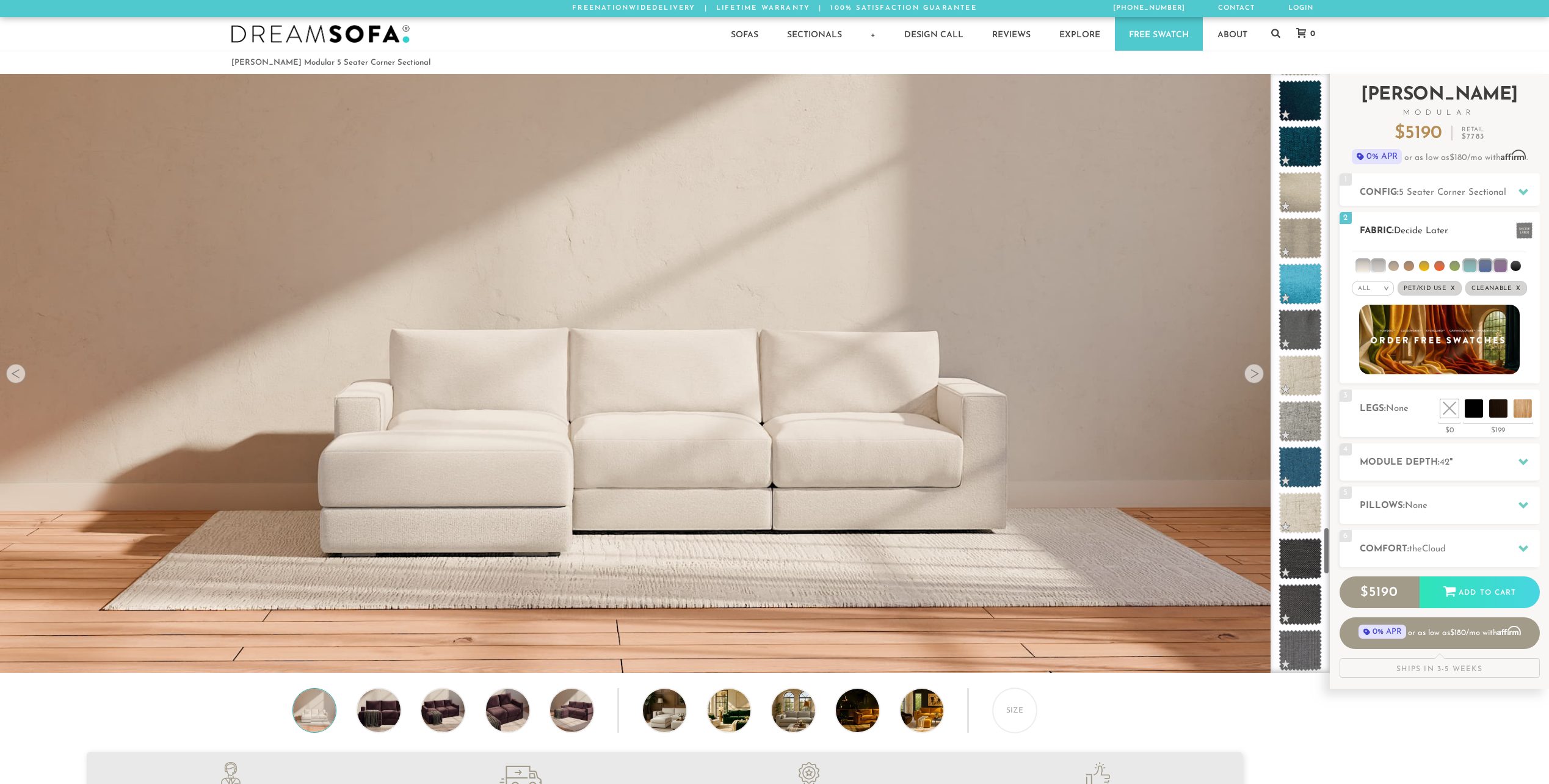
scroll to position [5676, 0]
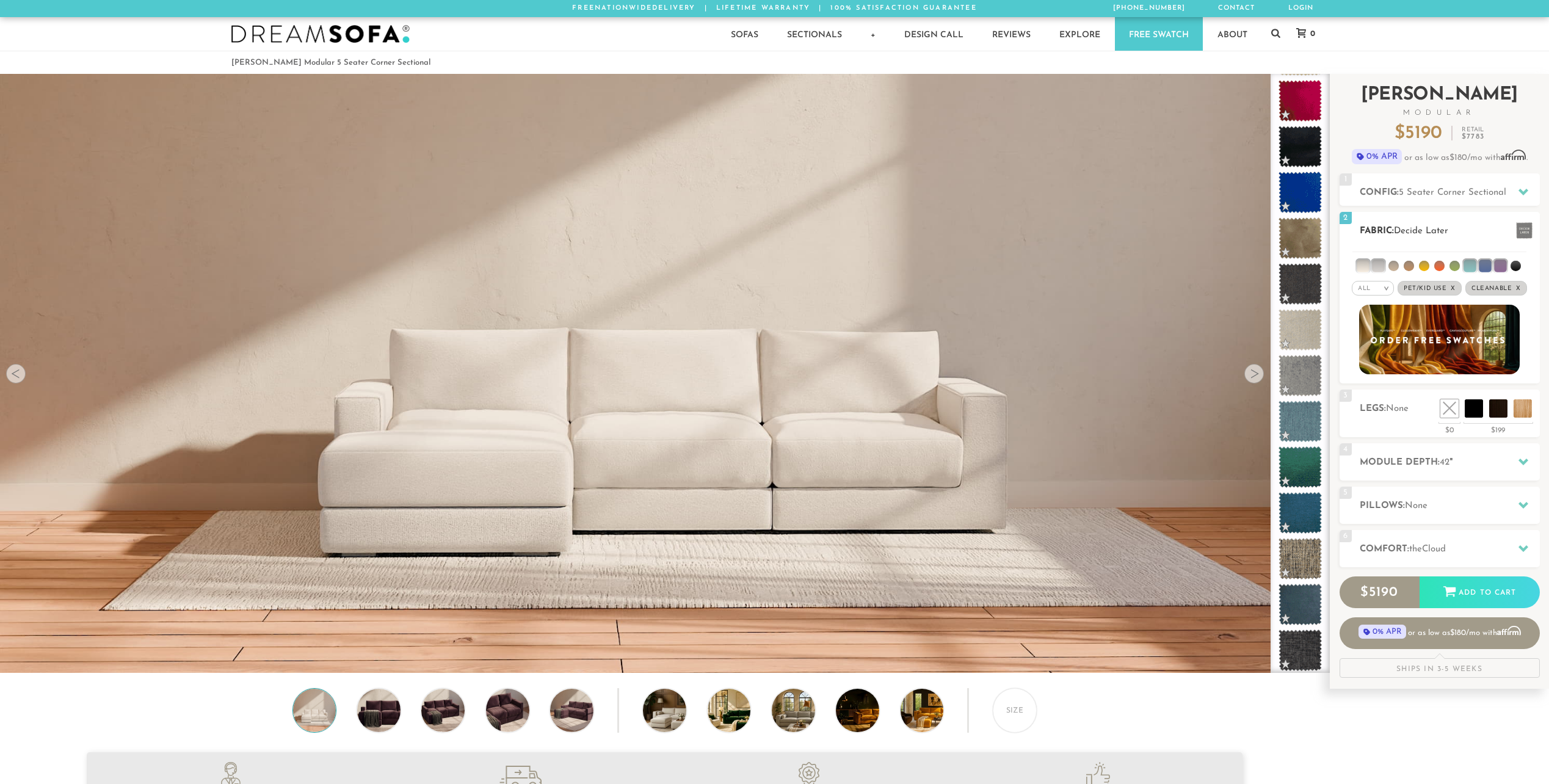
click at [1361, 265] on li at bounding box center [1363, 266] width 12 height 12
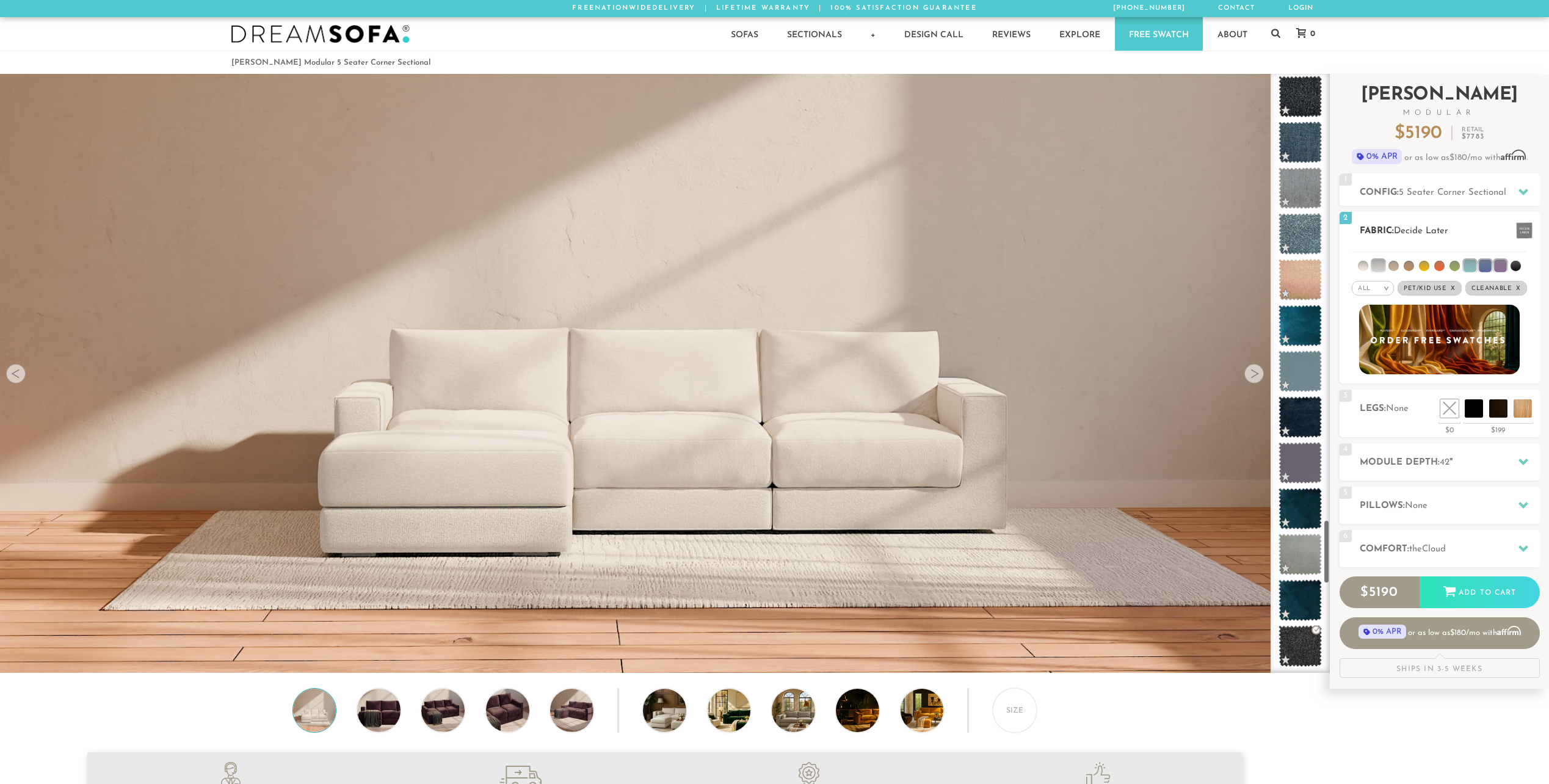
scroll to position [4166, 0]
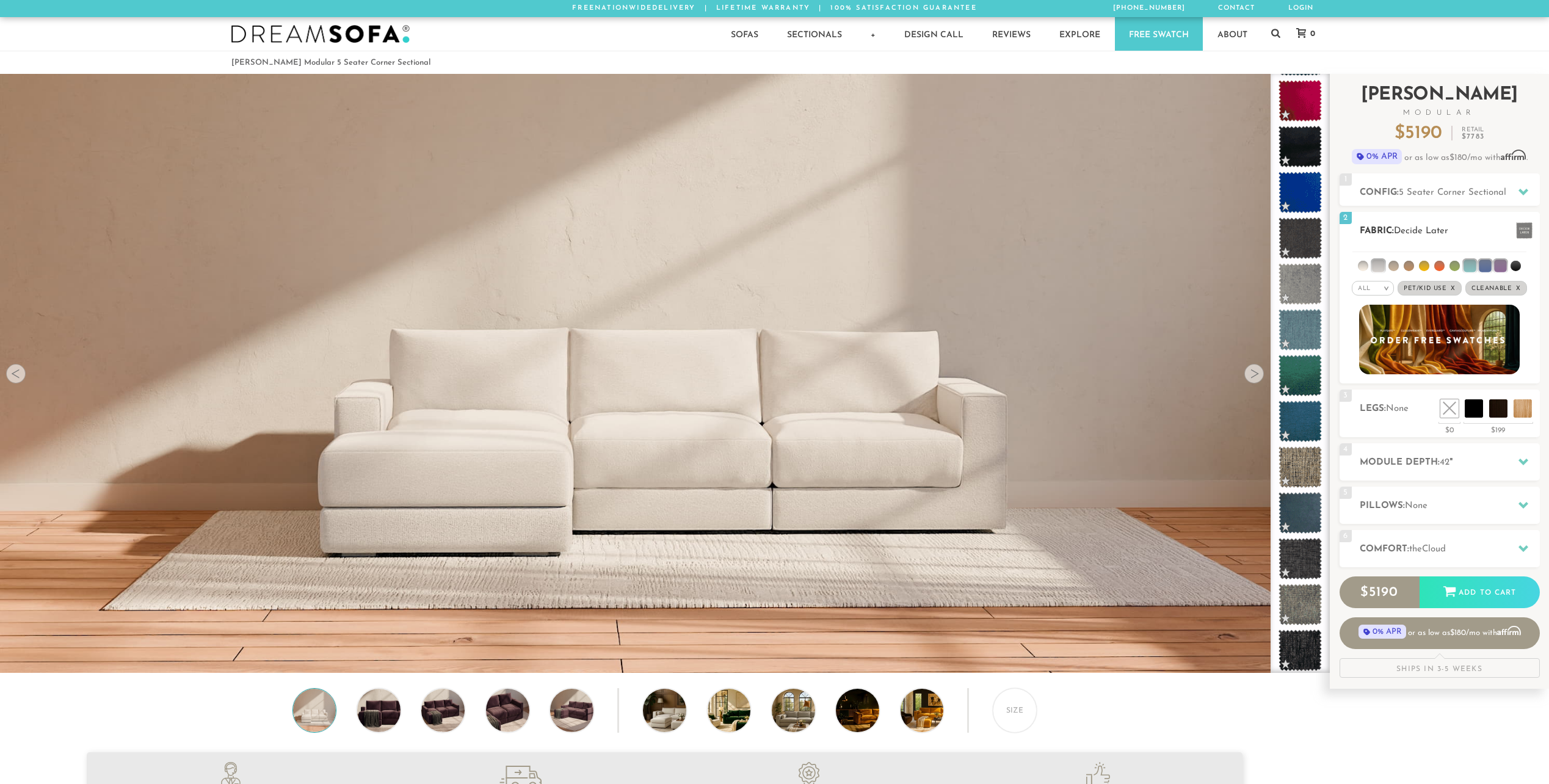
click at [1512, 267] on li at bounding box center [1516, 266] width 11 height 11
click at [1512, 267] on li at bounding box center [1515, 266] width 12 height 12
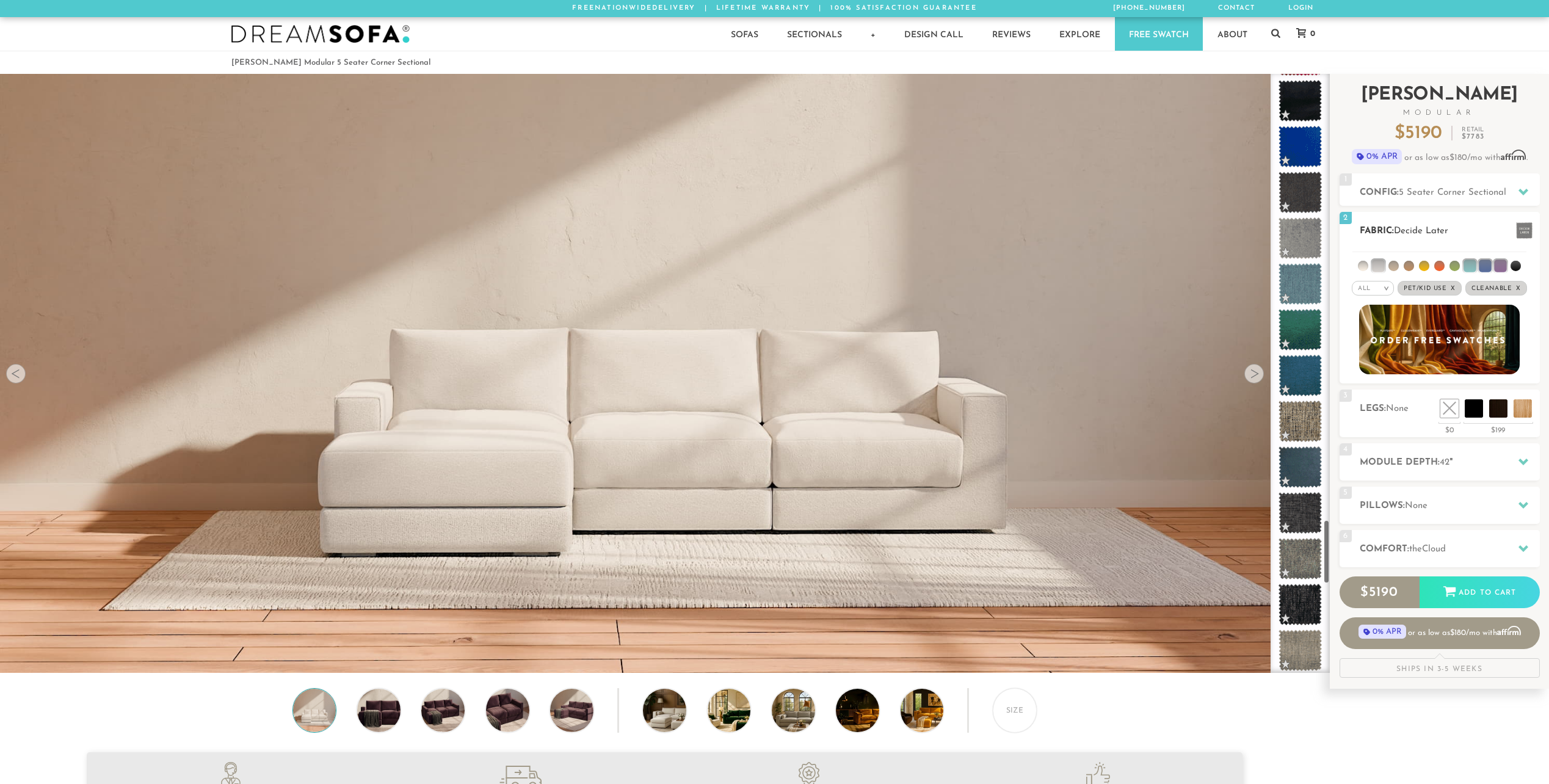
scroll to position [4166, 0]
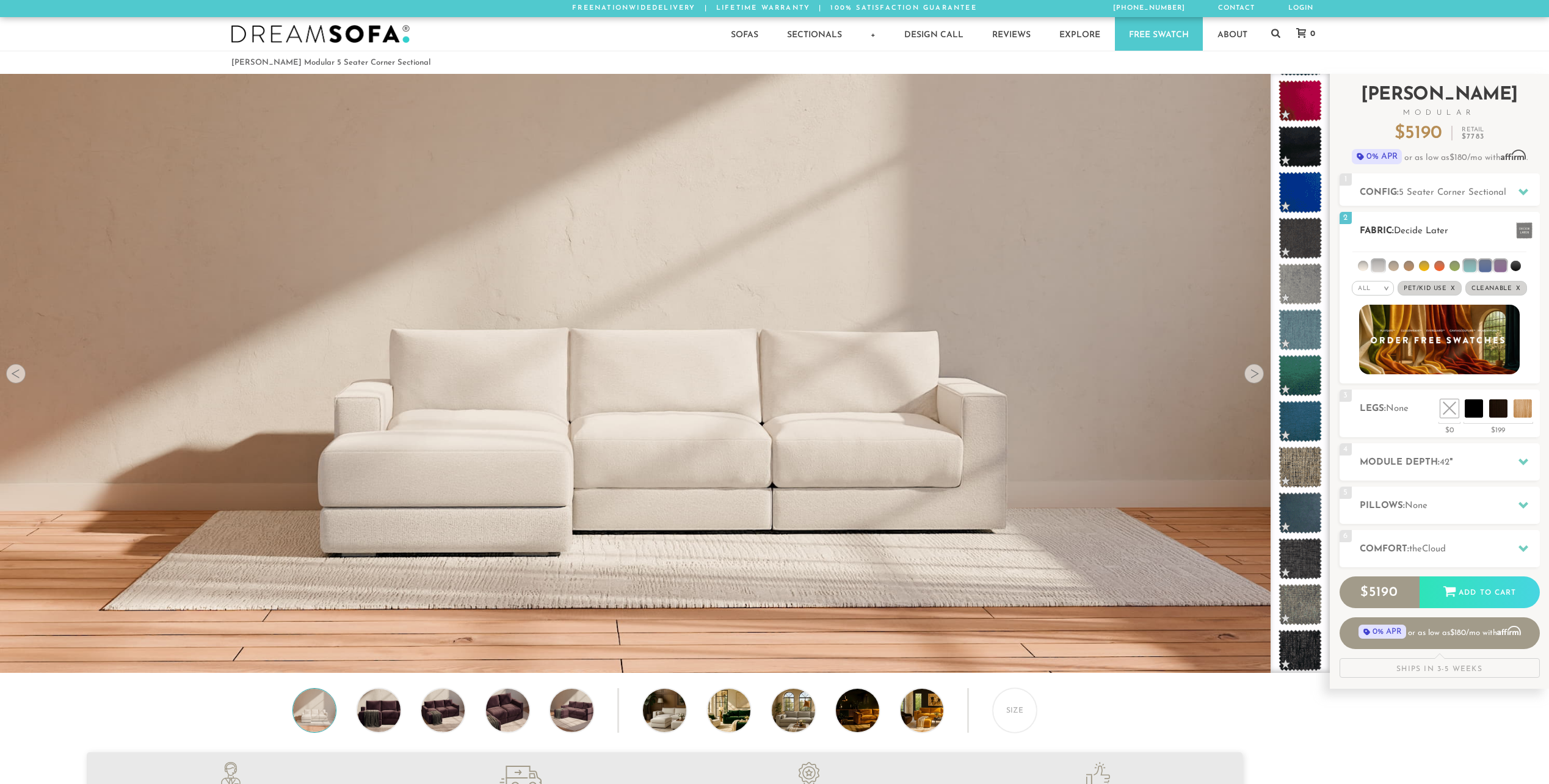
click at [1496, 269] on li at bounding box center [1500, 266] width 12 height 12
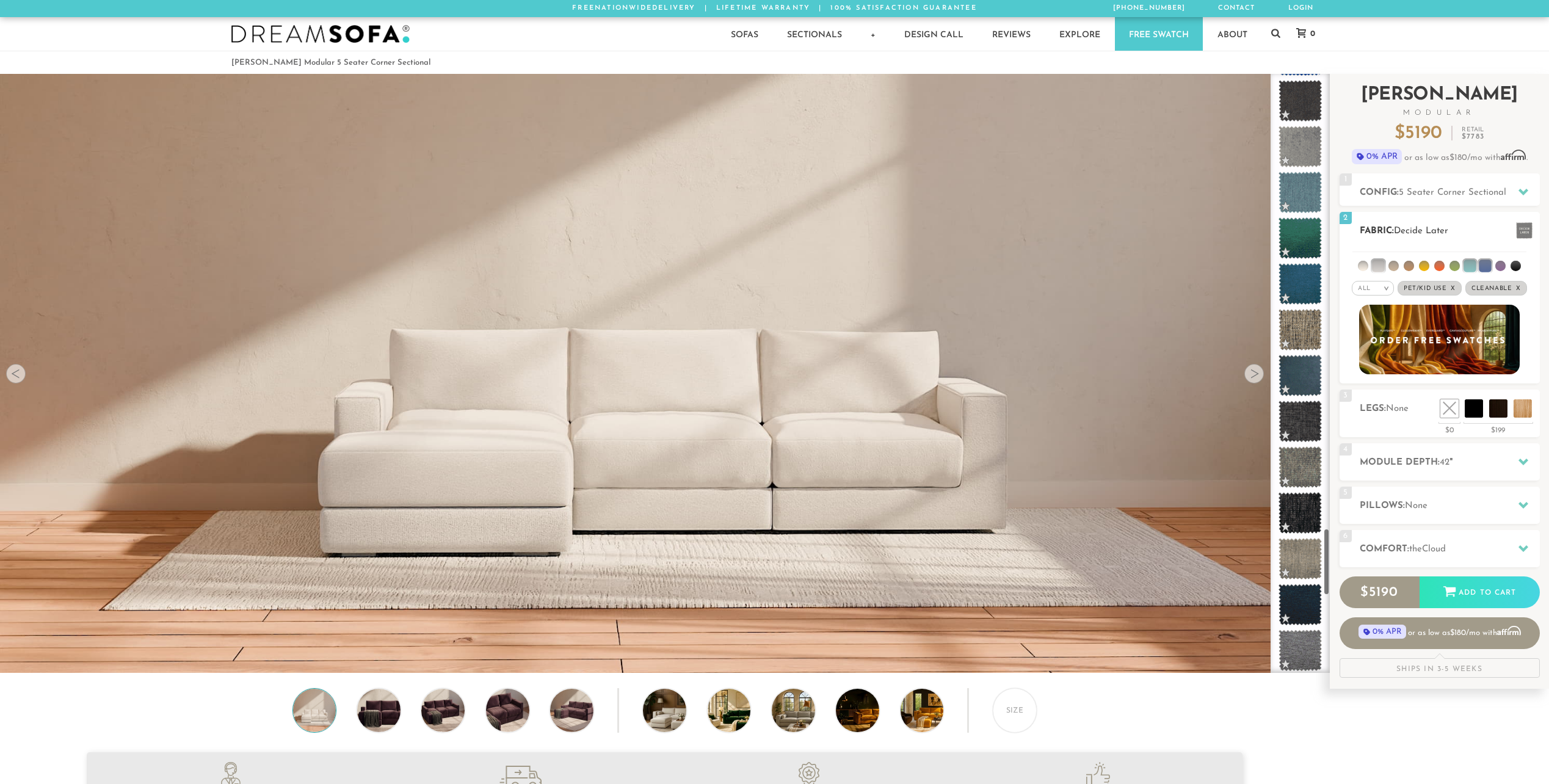
scroll to position [4074, 0]
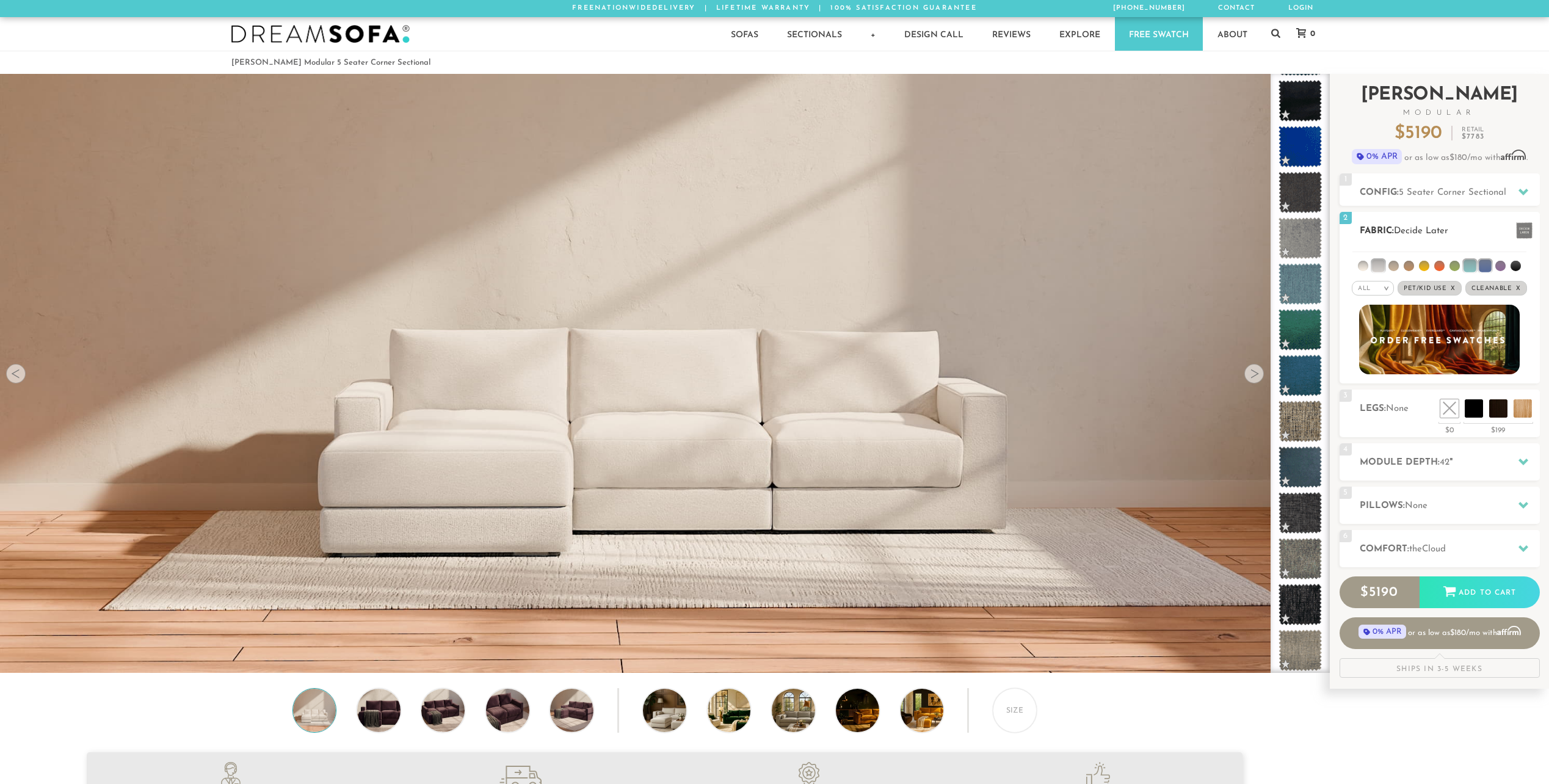
click at [1482, 270] on li at bounding box center [1484, 266] width 12 height 12
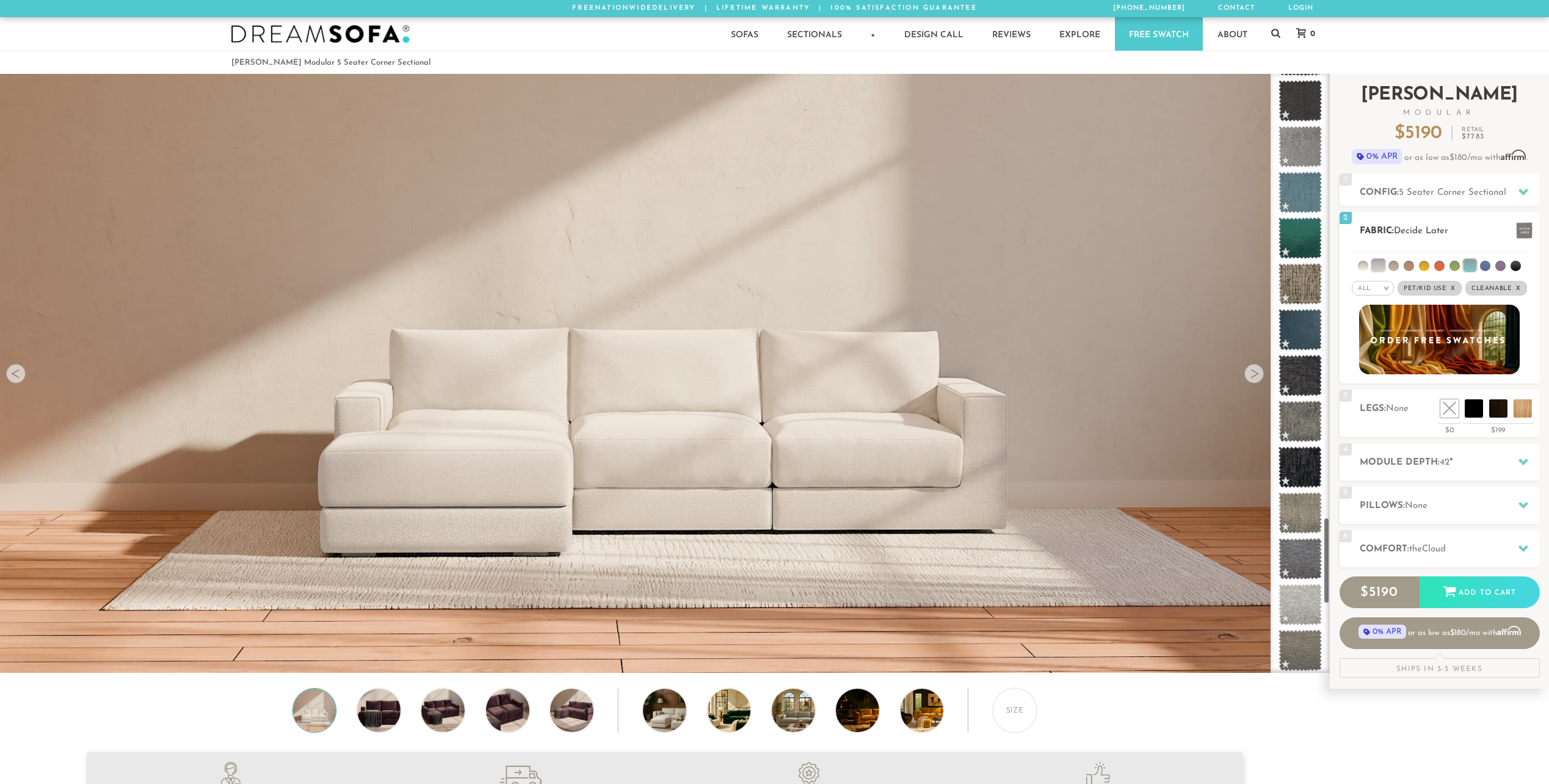
click at [1468, 268] on li at bounding box center [1469, 266] width 12 height 12
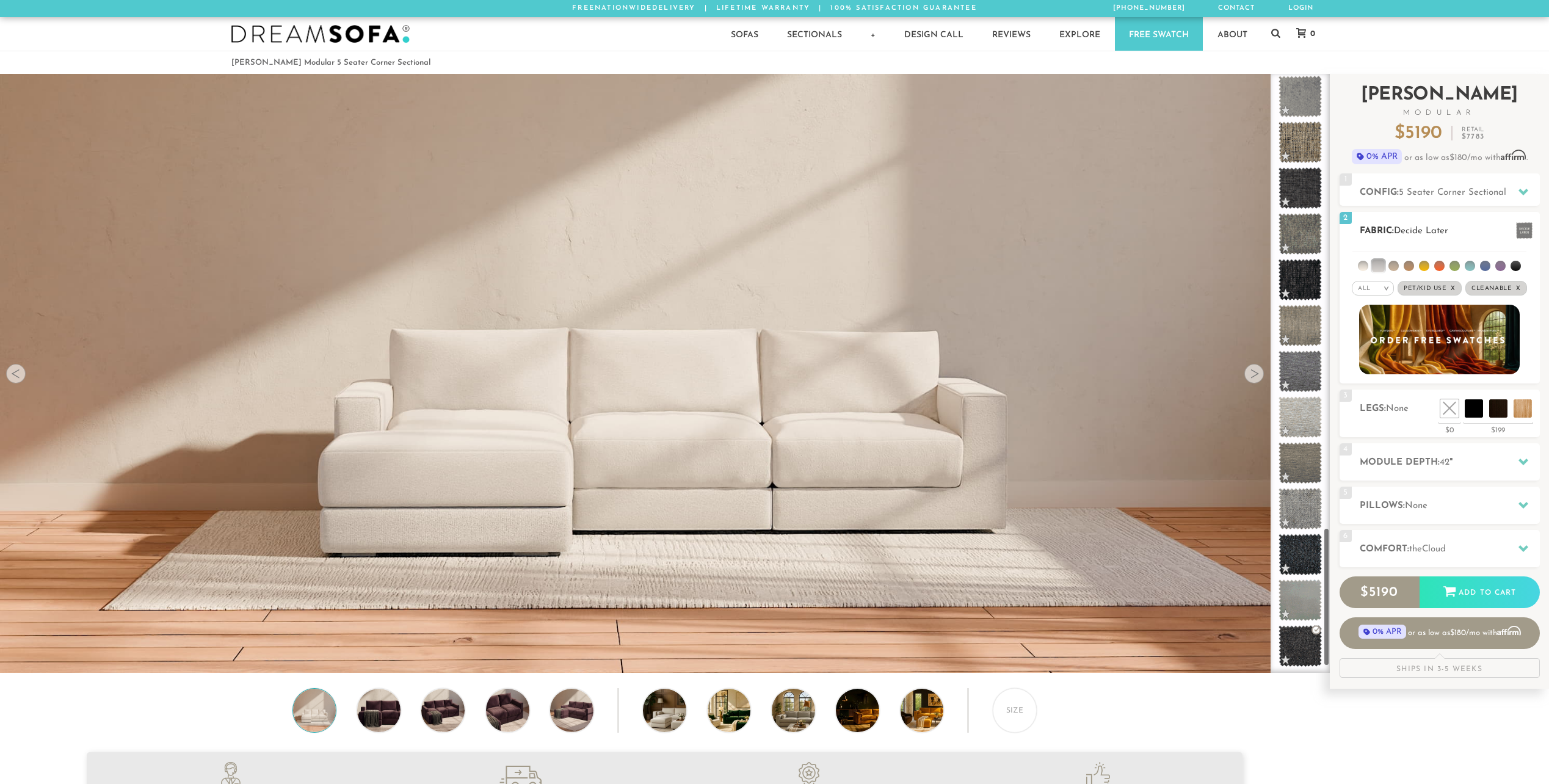
scroll to position [1969, 0]
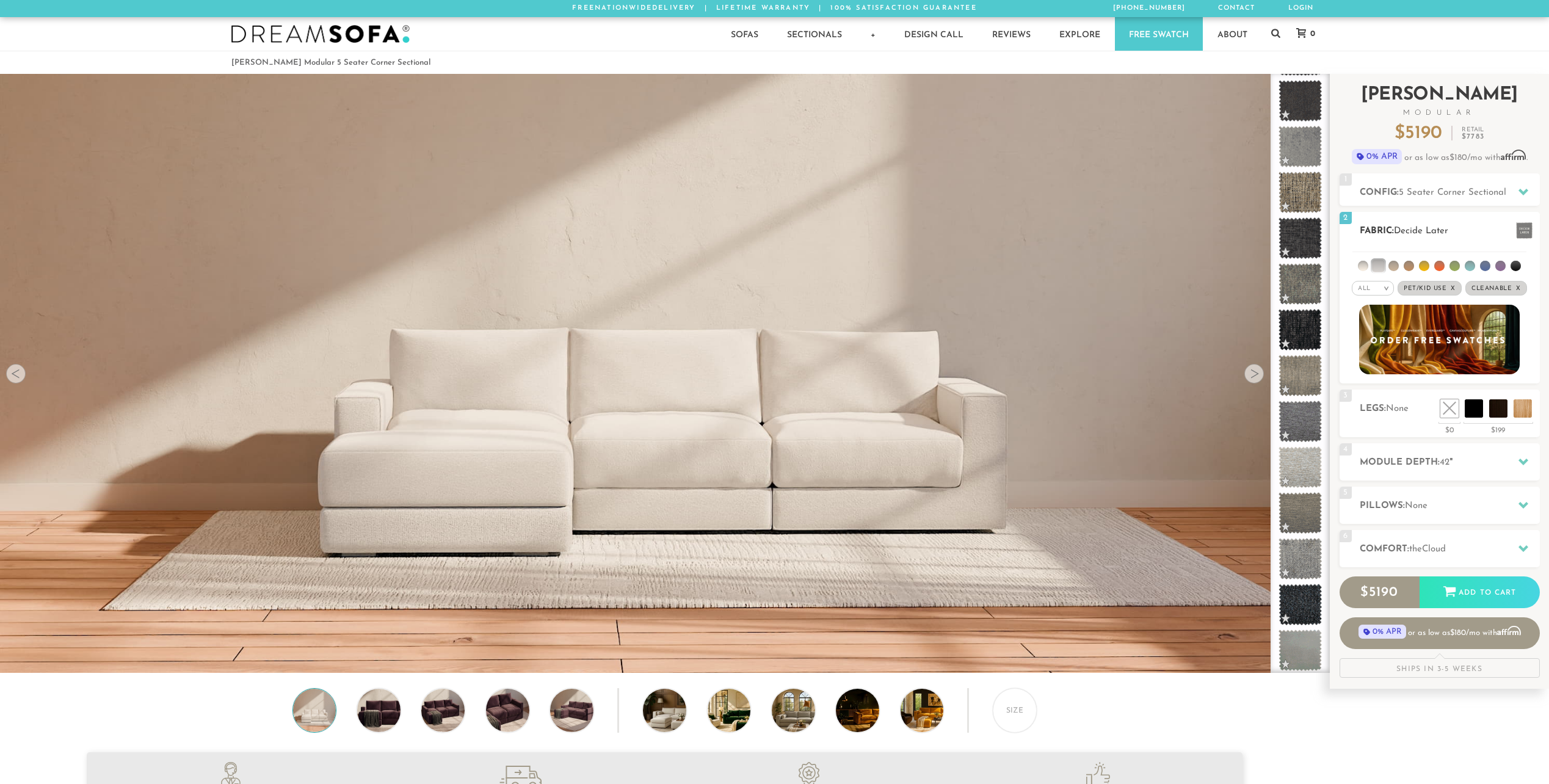
click at [1365, 268] on li at bounding box center [1363, 266] width 11 height 11
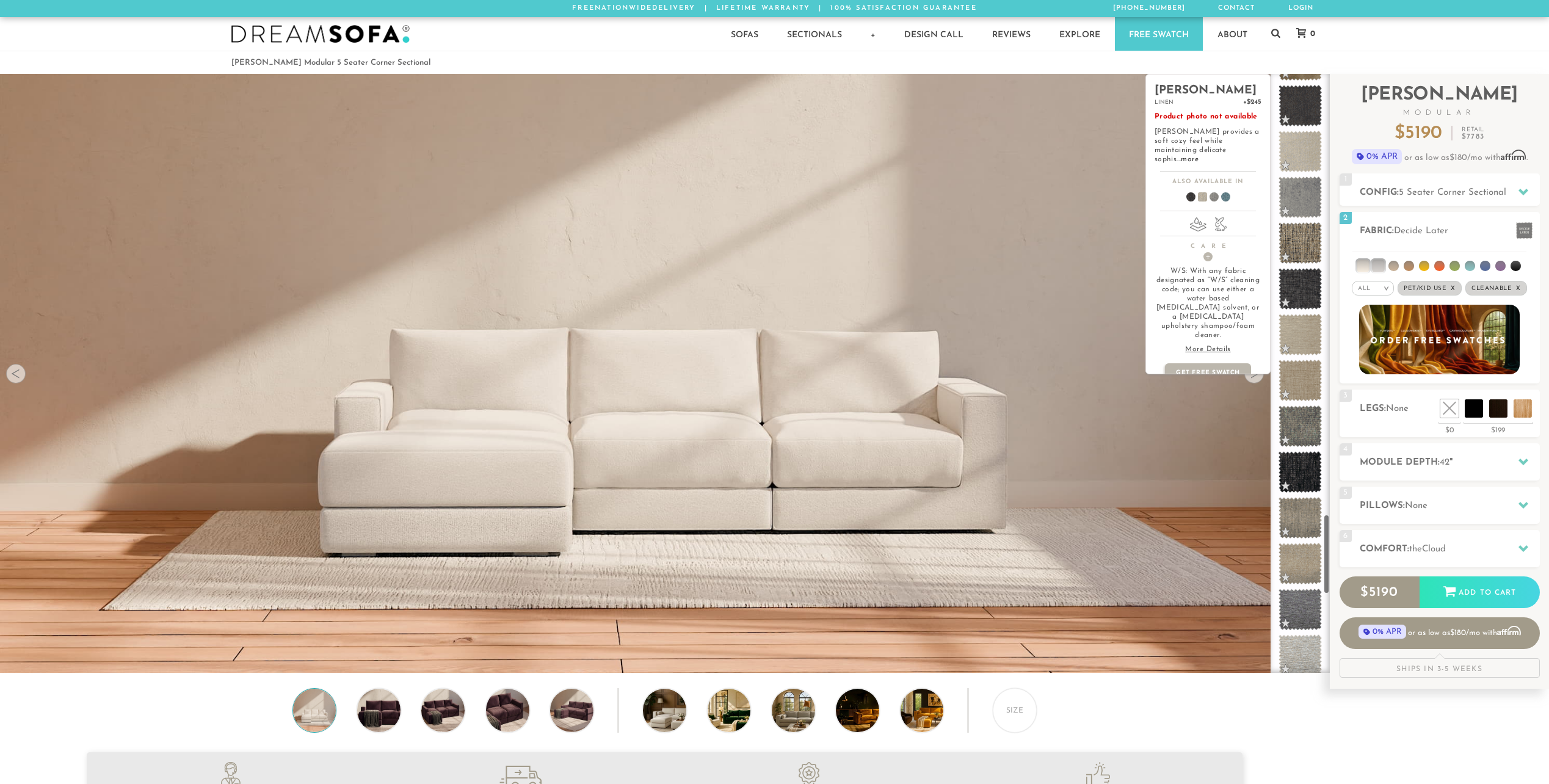
scroll to position [3937, 0]
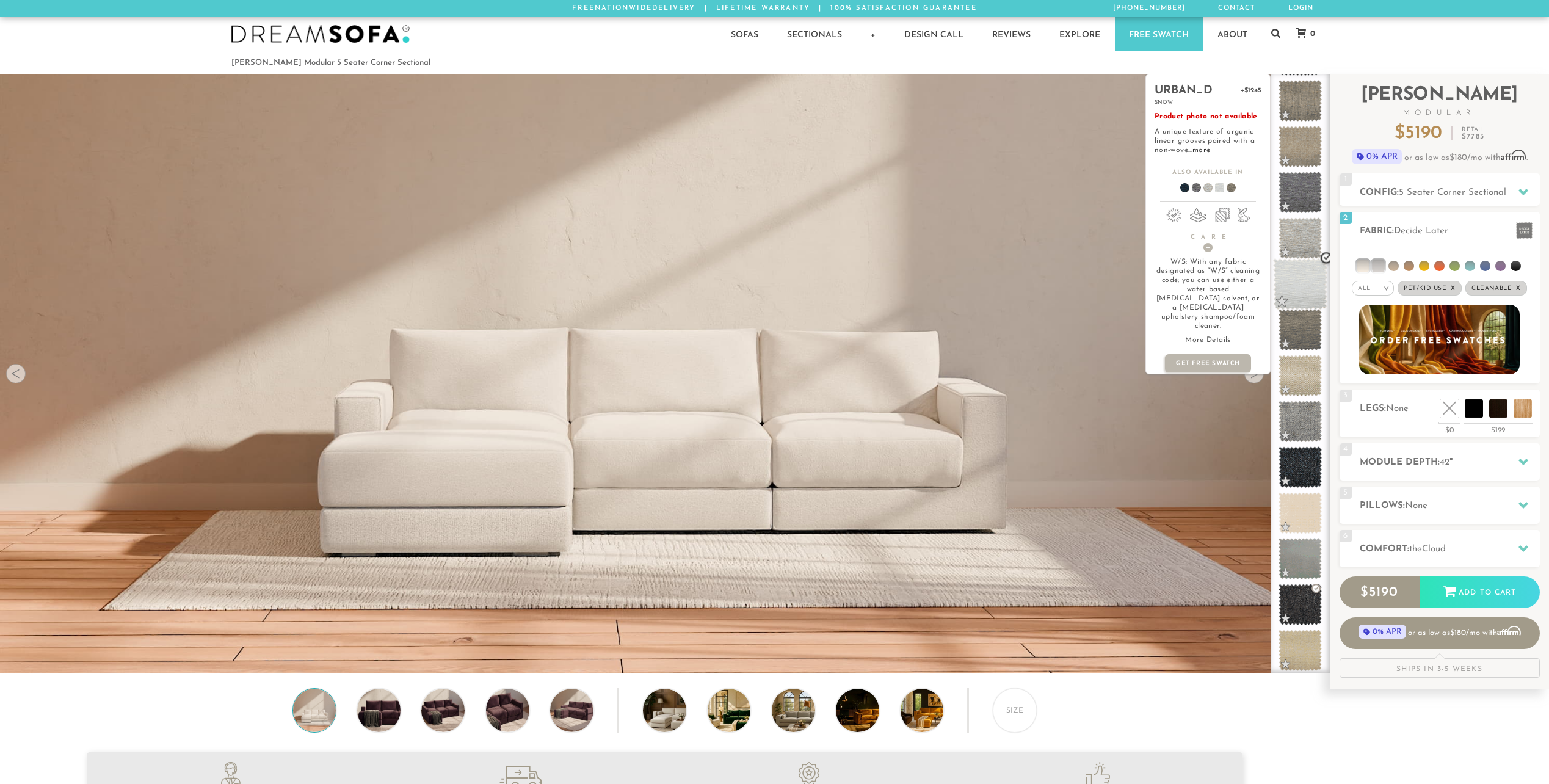
click at [1302, 277] on span at bounding box center [1300, 284] width 55 height 52
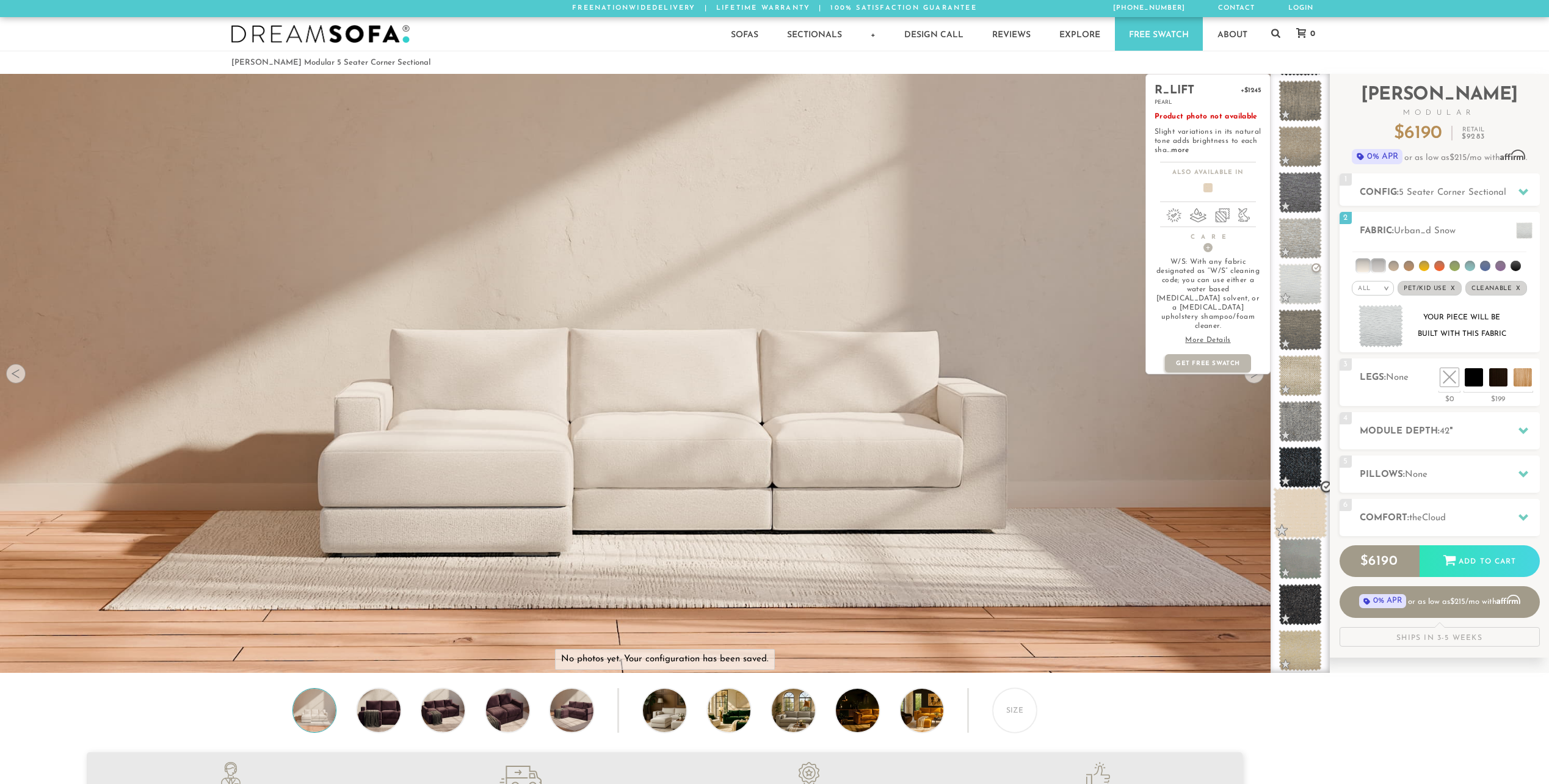
click at [1304, 504] on span at bounding box center [1300, 513] width 55 height 52
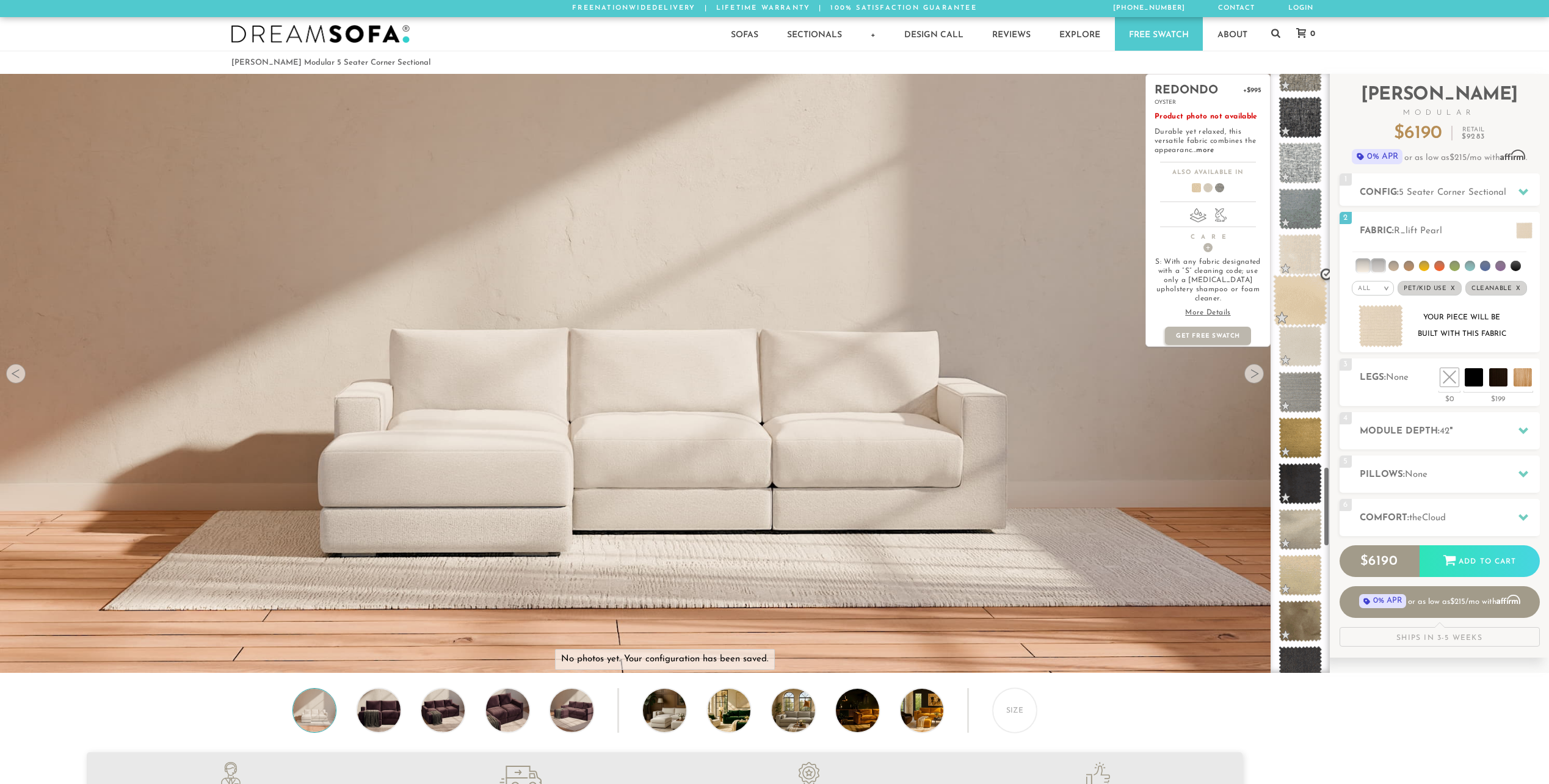
scroll to position [2957, 0]
click at [1309, 355] on span at bounding box center [1300, 348] width 55 height 52
click at [1198, 151] on link "more" at bounding box center [1194, 150] width 18 height 7
click at [1200, 149] on link "more" at bounding box center [1205, 150] width 18 height 7
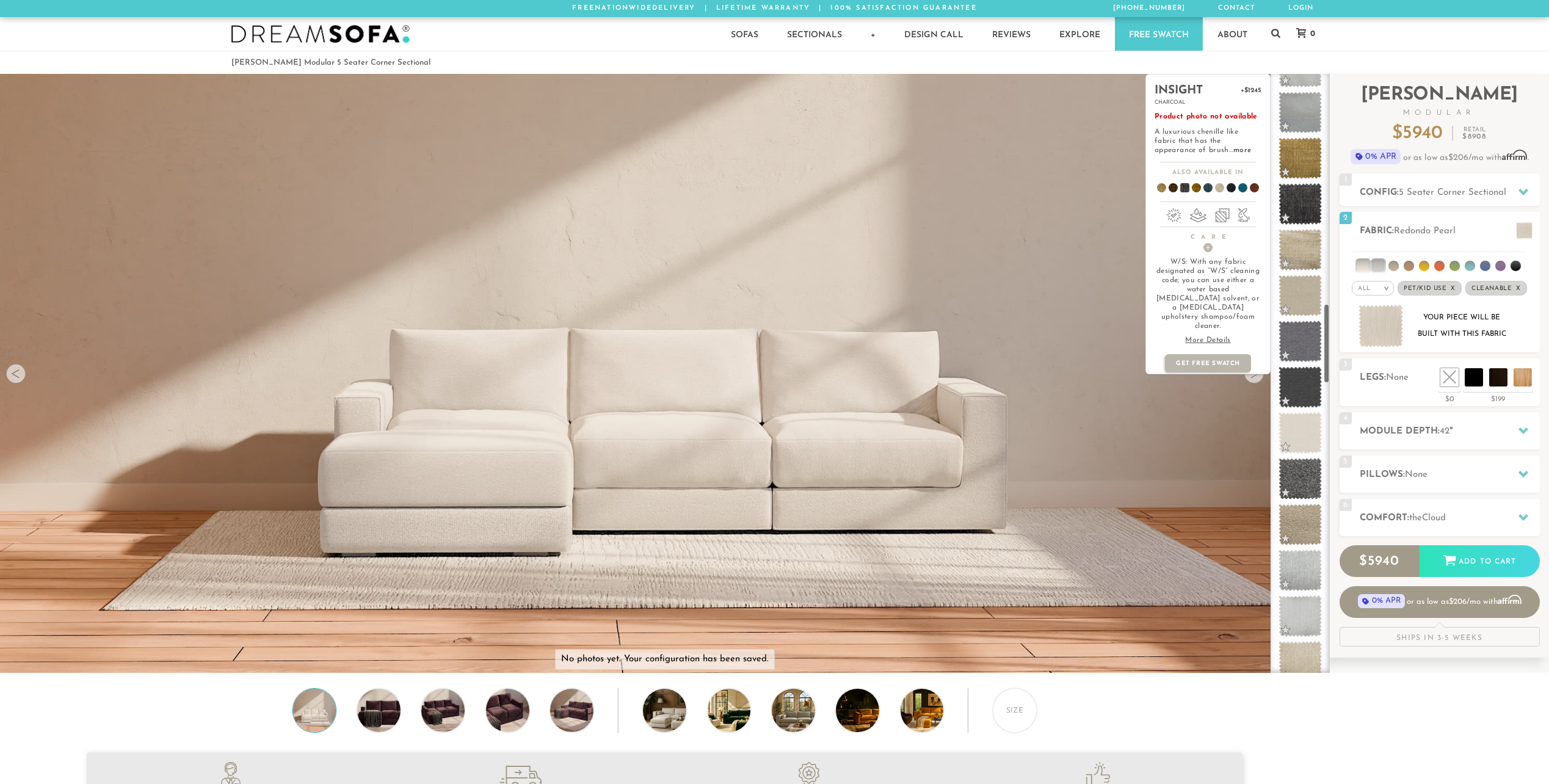
scroll to position [1724, 0]
click at [1299, 255] on span at bounding box center [1300, 254] width 55 height 52
click at [1233, 151] on link "more" at bounding box center [1242, 150] width 18 height 7
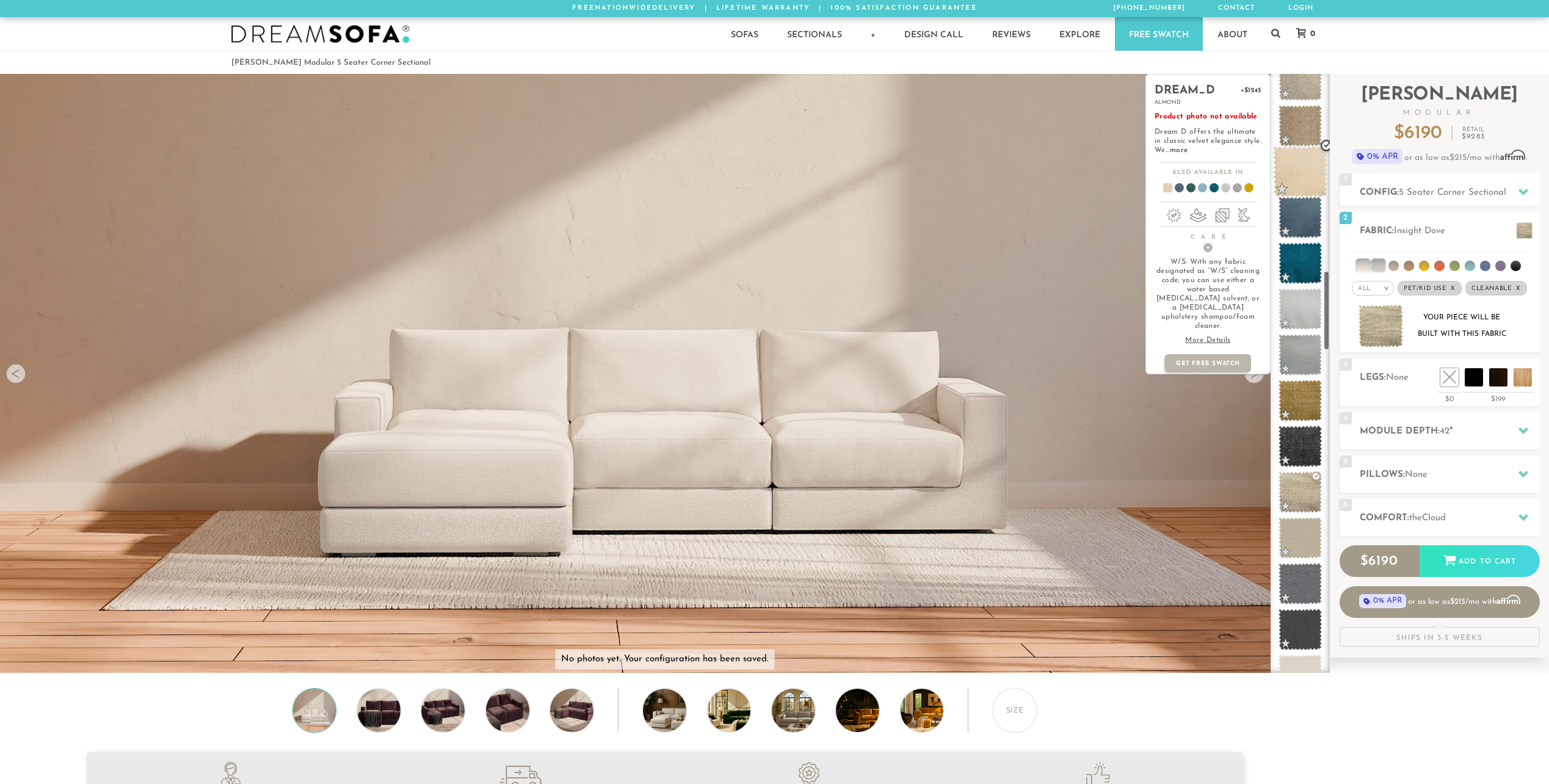
scroll to position [1478, 0]
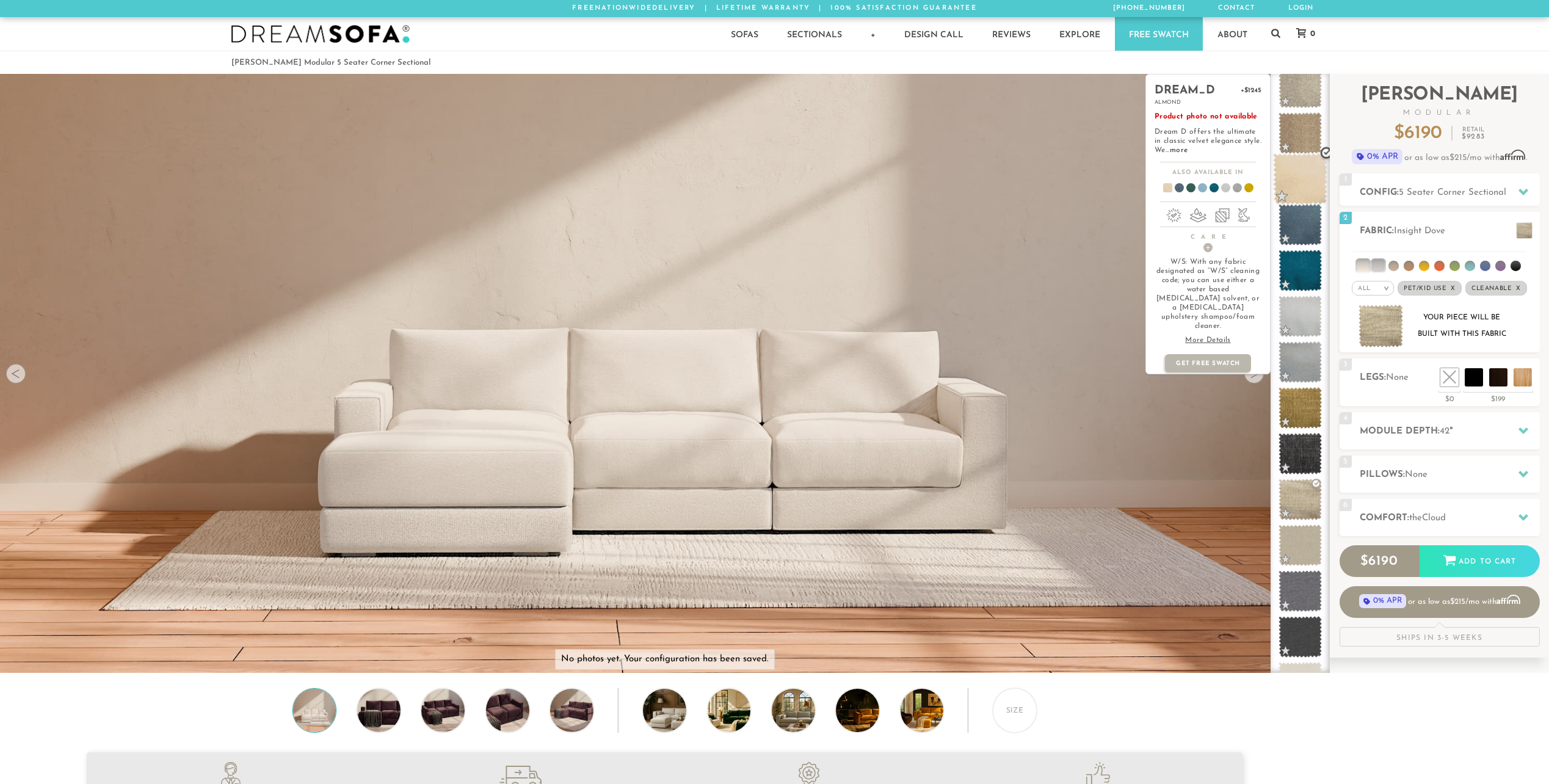
click at [1302, 187] on span at bounding box center [1300, 179] width 55 height 52
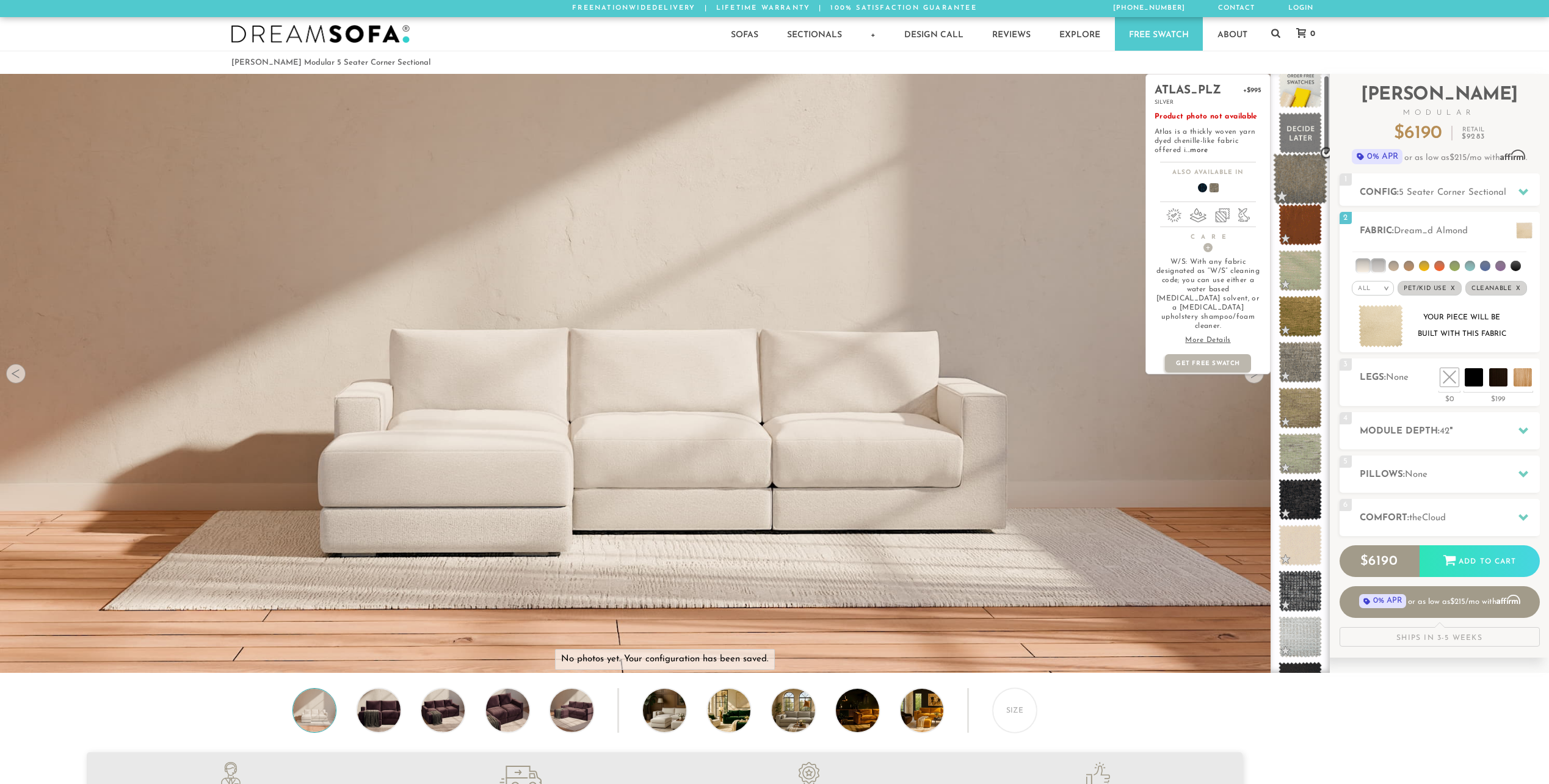
scroll to position [0, 0]
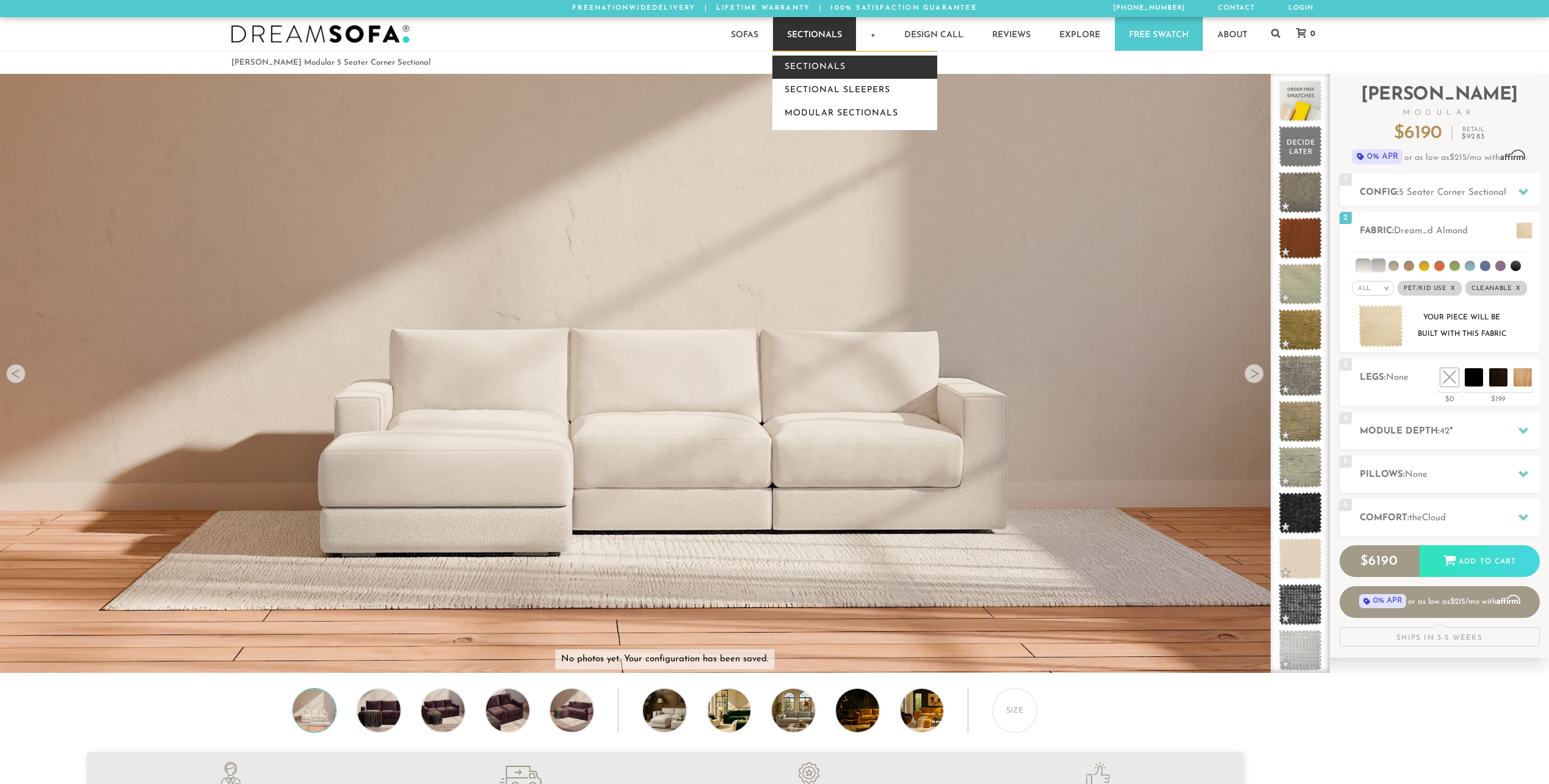
click at [807, 70] on link "Sectionals" at bounding box center [855, 67] width 165 height 23
